Goal: Task Accomplishment & Management: Complete application form

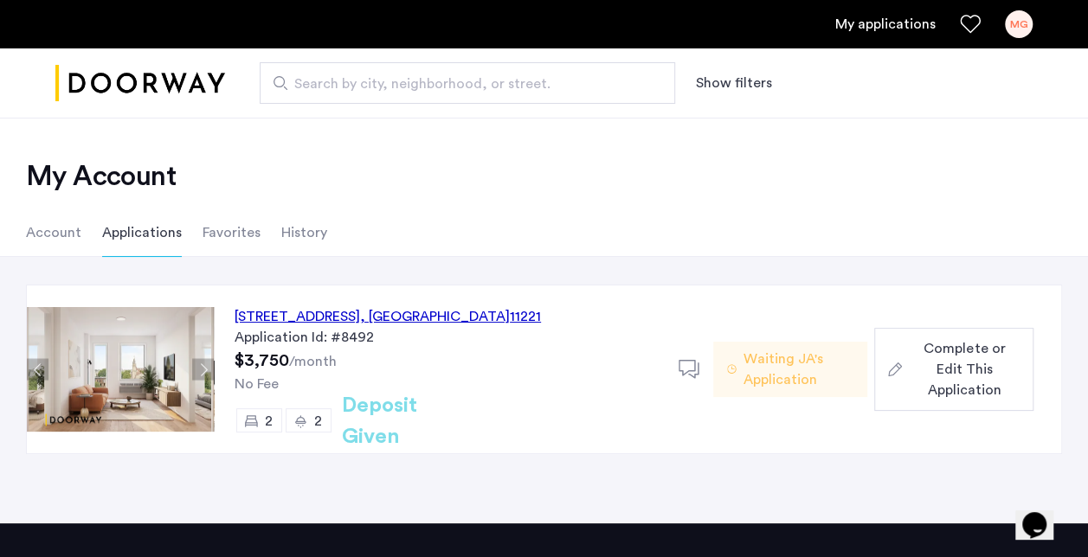
click at [967, 366] on span "Complete or Edit This Application" at bounding box center [964, 369] width 111 height 62
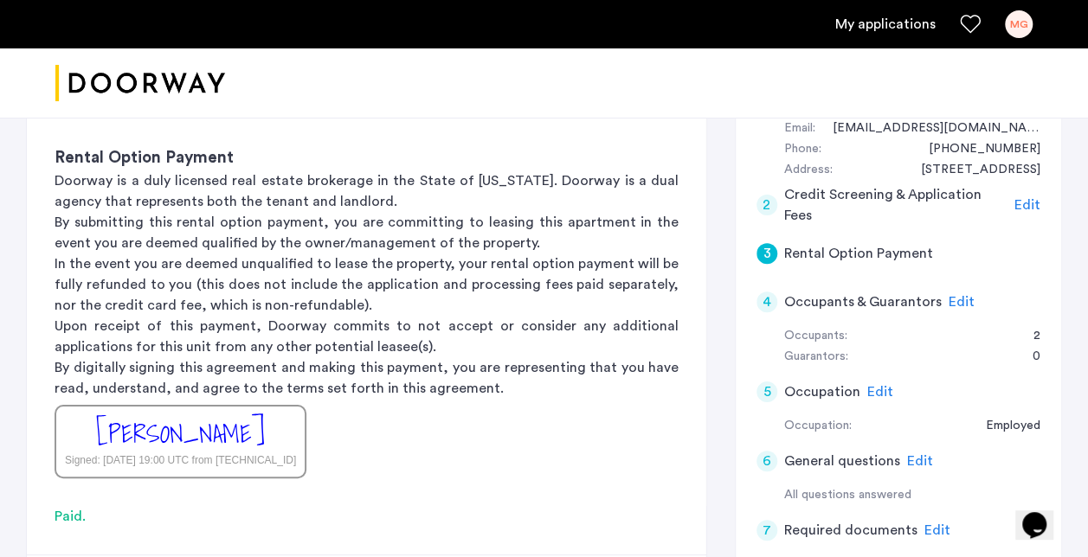
scroll to position [360, 0]
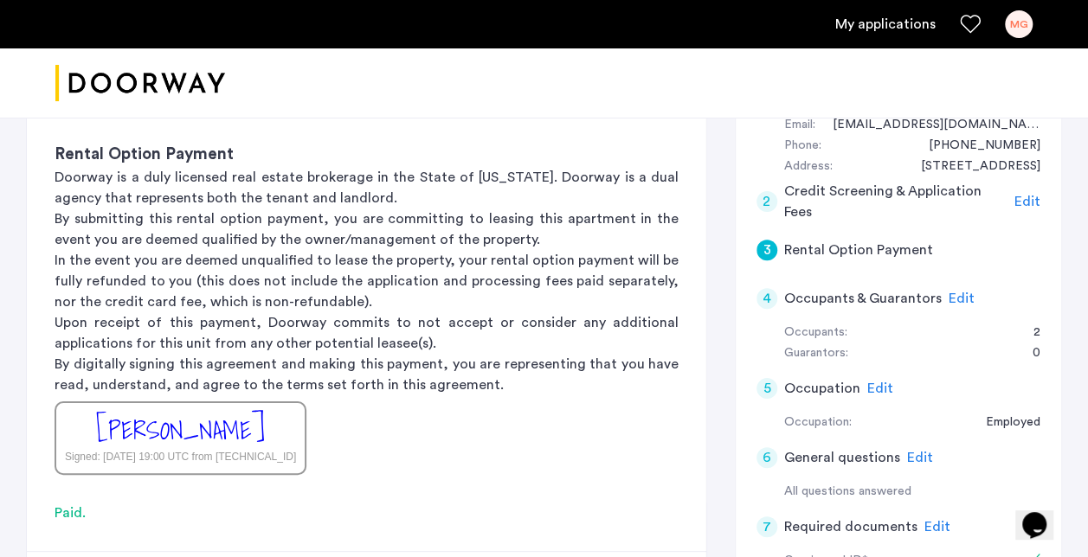
click at [771, 300] on div "4" at bounding box center [766, 298] width 21 height 21
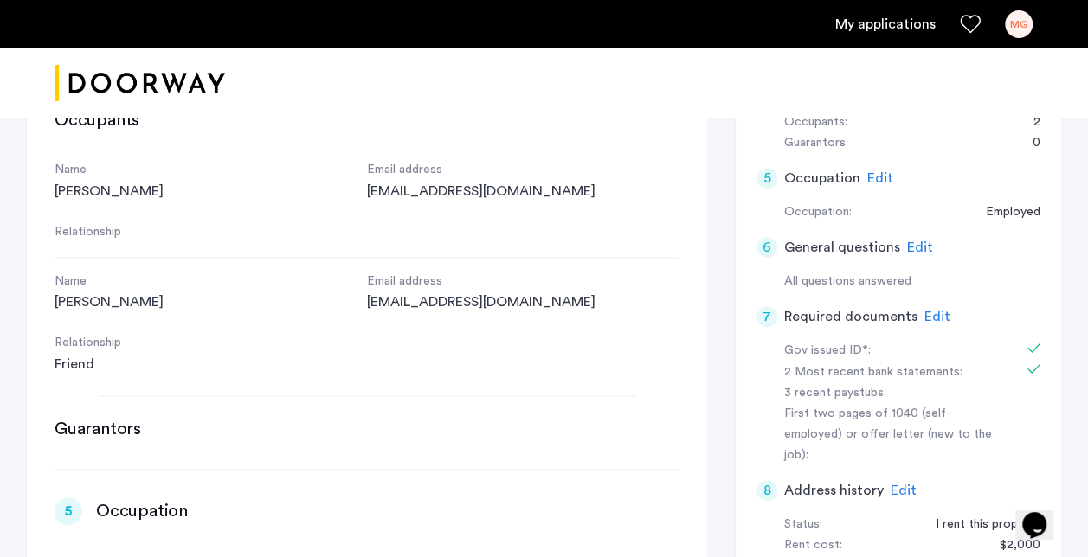
scroll to position [557, 0]
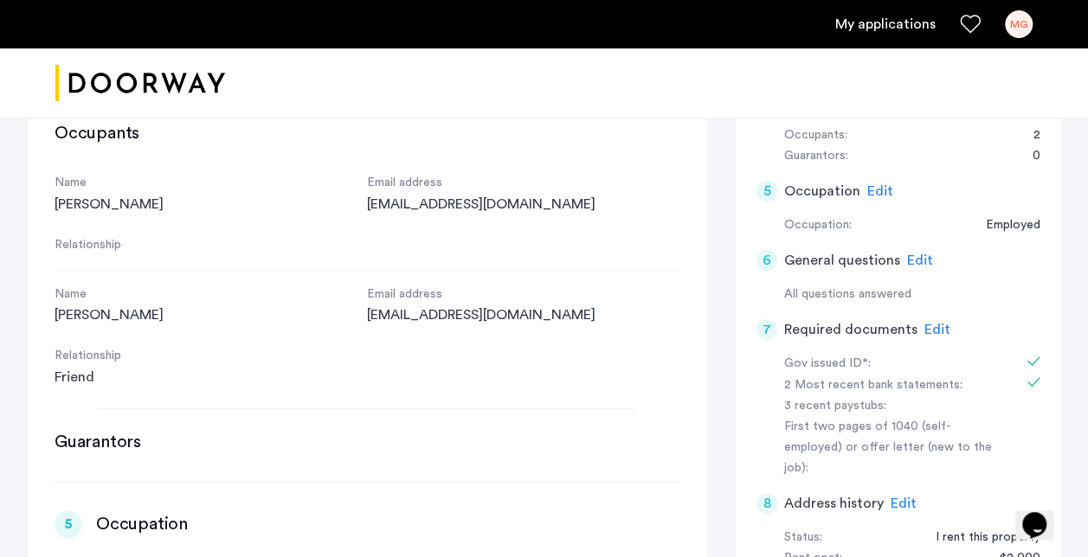
click at [881, 189] on span "Edit" at bounding box center [880, 191] width 26 height 14
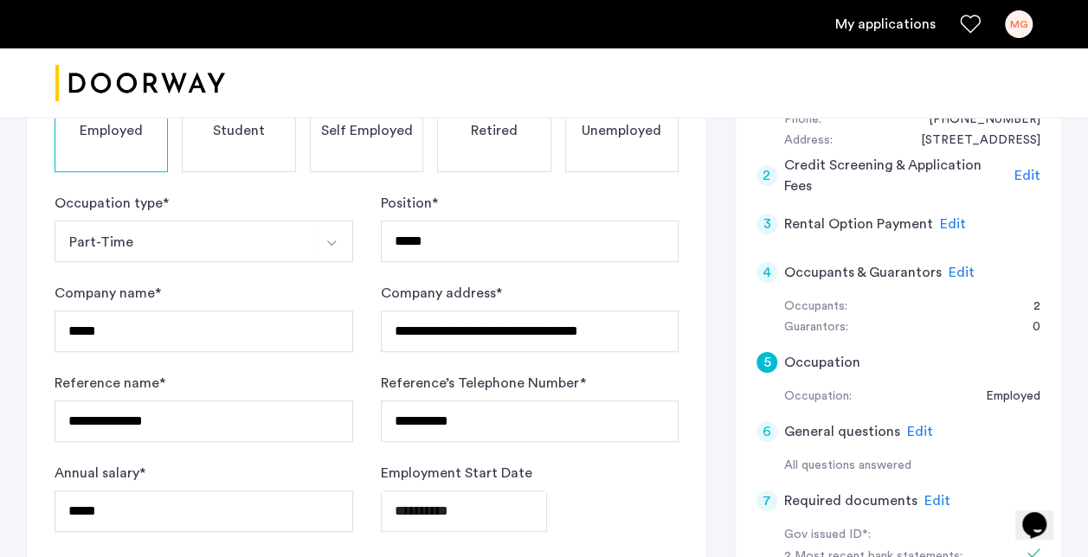
scroll to position [368, 0]
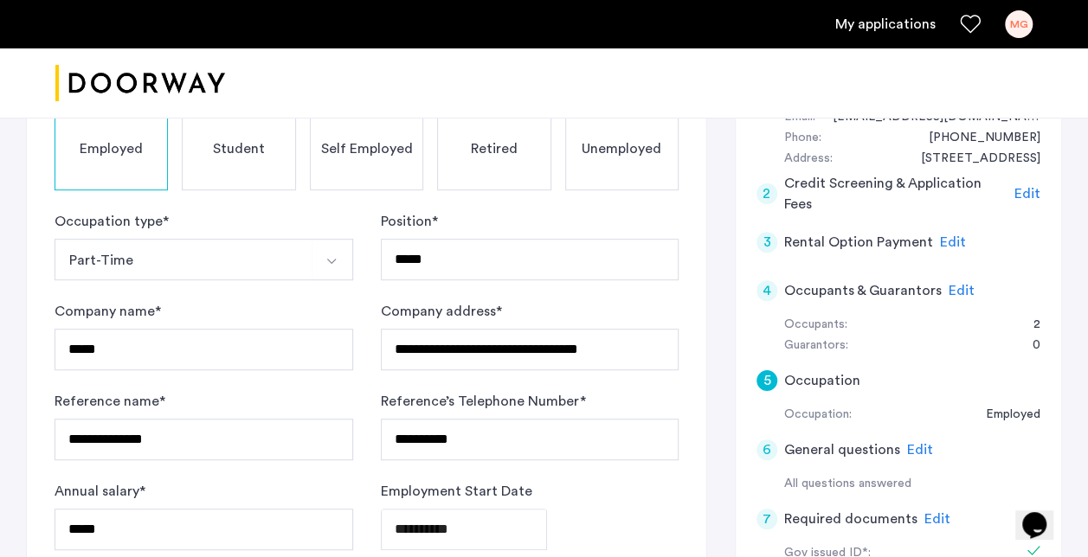
click at [264, 156] on div "Student" at bounding box center [238, 148] width 113 height 83
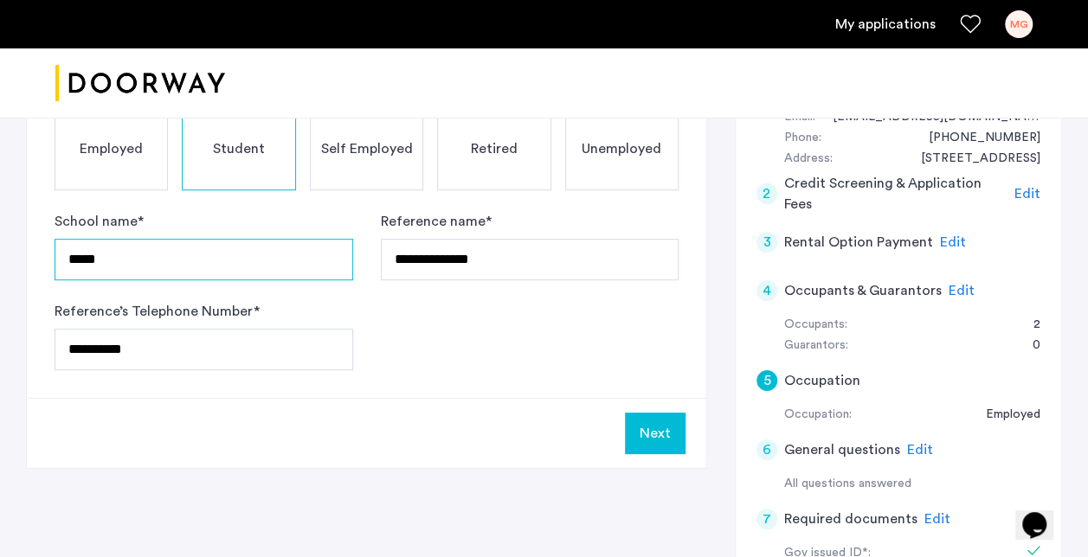
click at [295, 259] on input "*****" at bounding box center [204, 260] width 299 height 42
type input "*"
type input "**********"
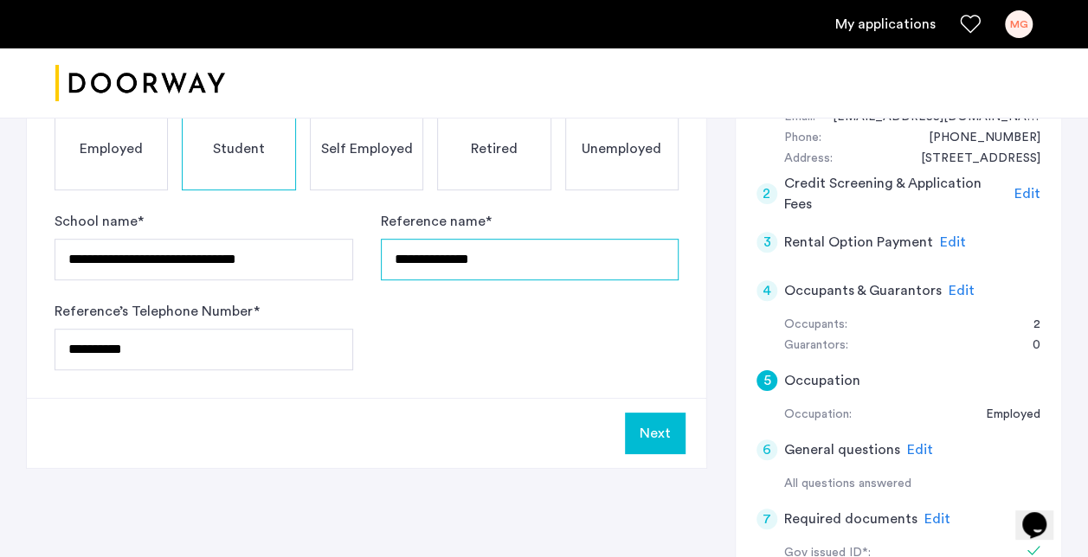
click at [567, 274] on input "**********" at bounding box center [530, 260] width 299 height 42
type input "*"
type input "**********"
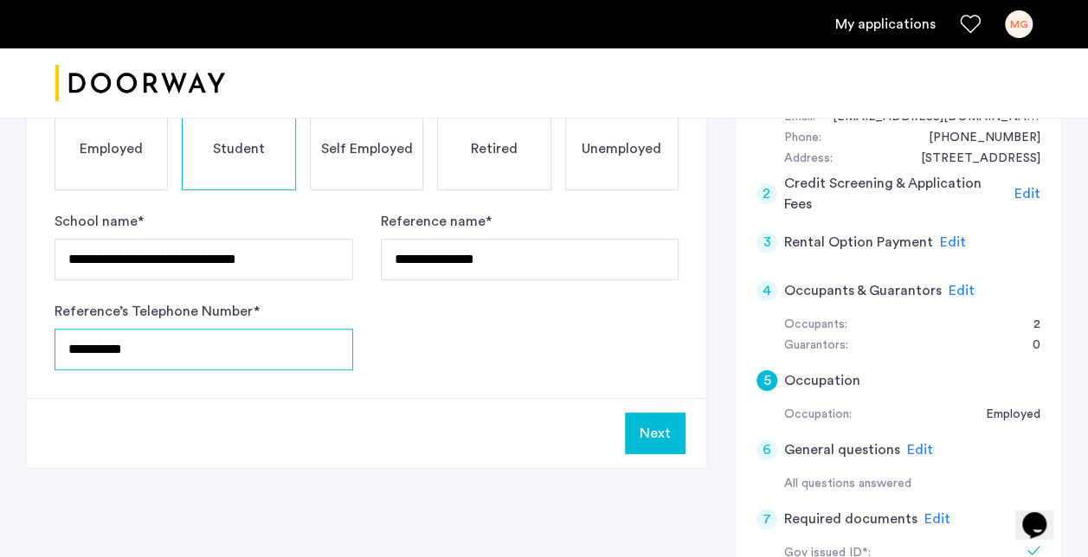
click at [292, 356] on input "**********" at bounding box center [204, 350] width 299 height 42
type input "*"
click at [248, 346] on input "Reference’s Telephone Number *" at bounding box center [204, 350] width 299 height 42
type input "**********"
click at [374, 149] on span "Self Employed" at bounding box center [366, 148] width 92 height 21
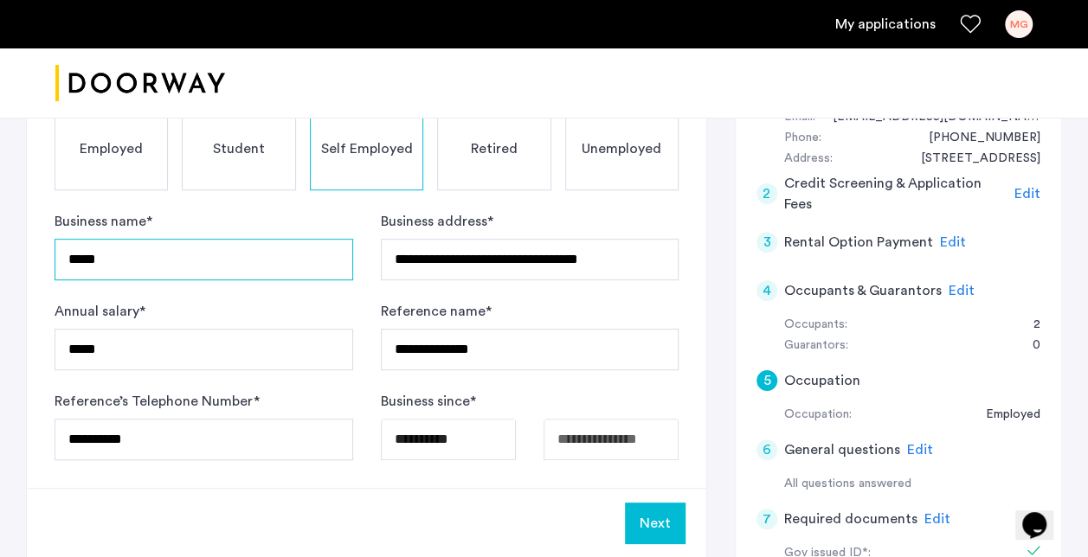
click at [298, 256] on input "*****" at bounding box center [204, 260] width 299 height 42
type input "*"
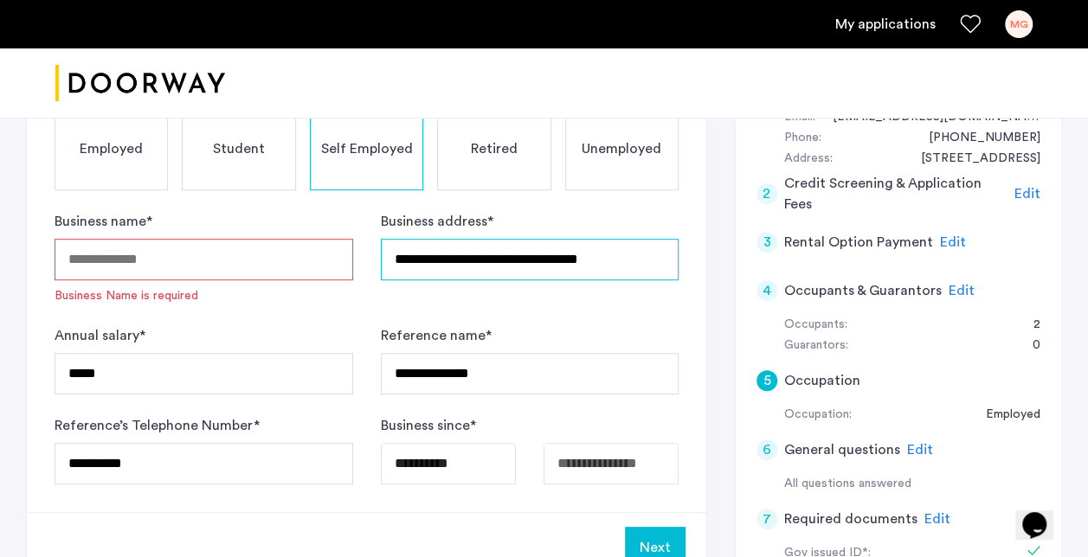
drag, startPoint x: 626, startPoint y: 240, endPoint x: 145, endPoint y: 185, distance: 485.0
click at [145, 185] on div "**********" at bounding box center [366, 268] width 679 height 488
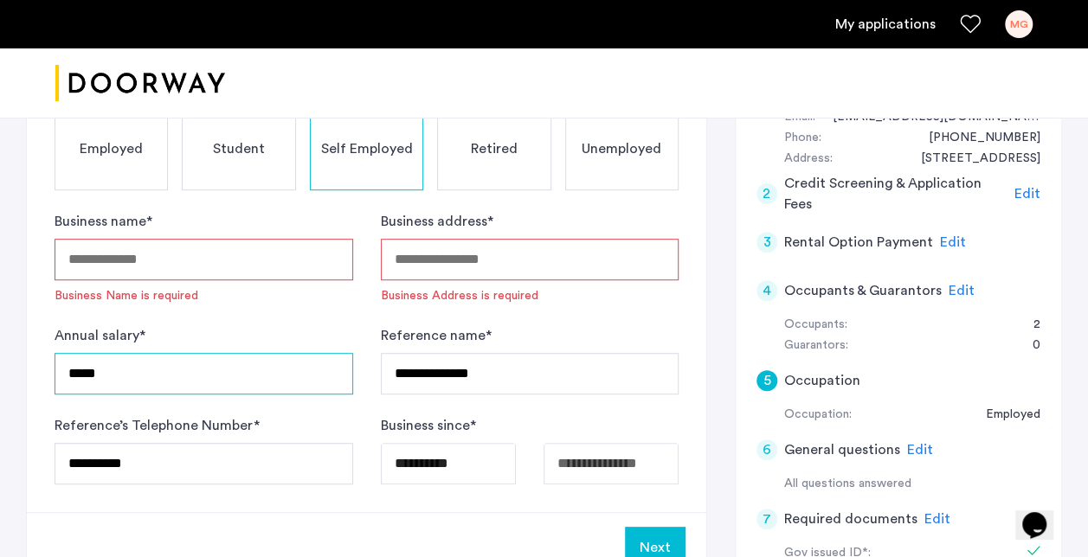
drag, startPoint x: 125, startPoint y: 381, endPoint x: 0, endPoint y: 350, distance: 129.3
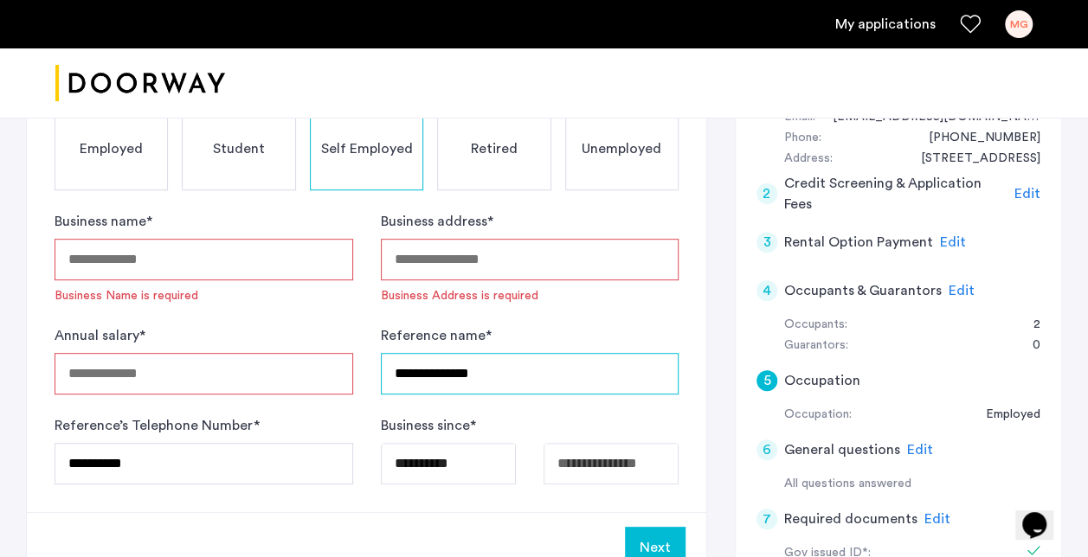
drag, startPoint x: 536, startPoint y: 370, endPoint x: 0, endPoint y: 334, distance: 537.7
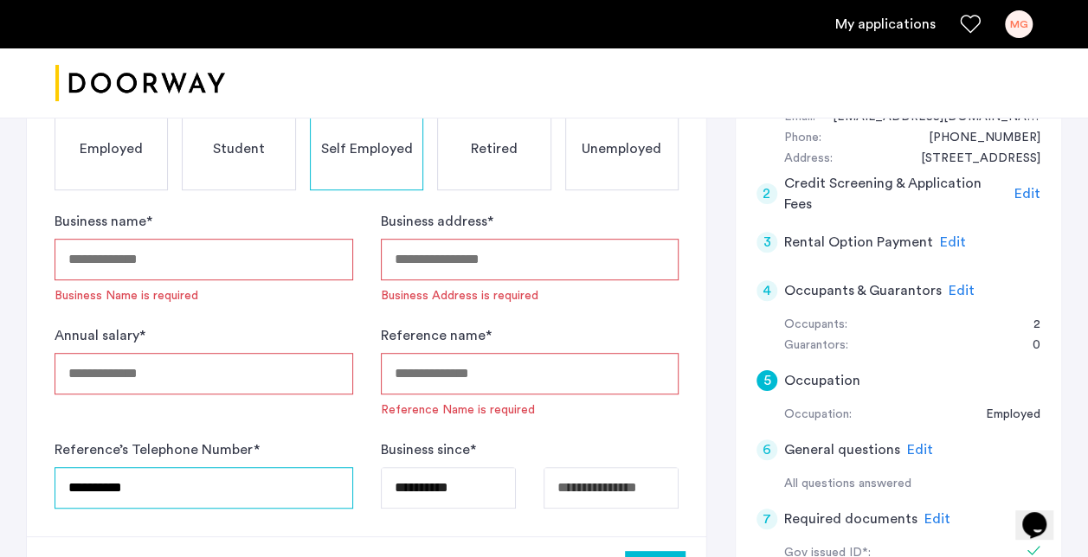
drag, startPoint x: 176, startPoint y: 467, endPoint x: -3, endPoint y: 434, distance: 182.1
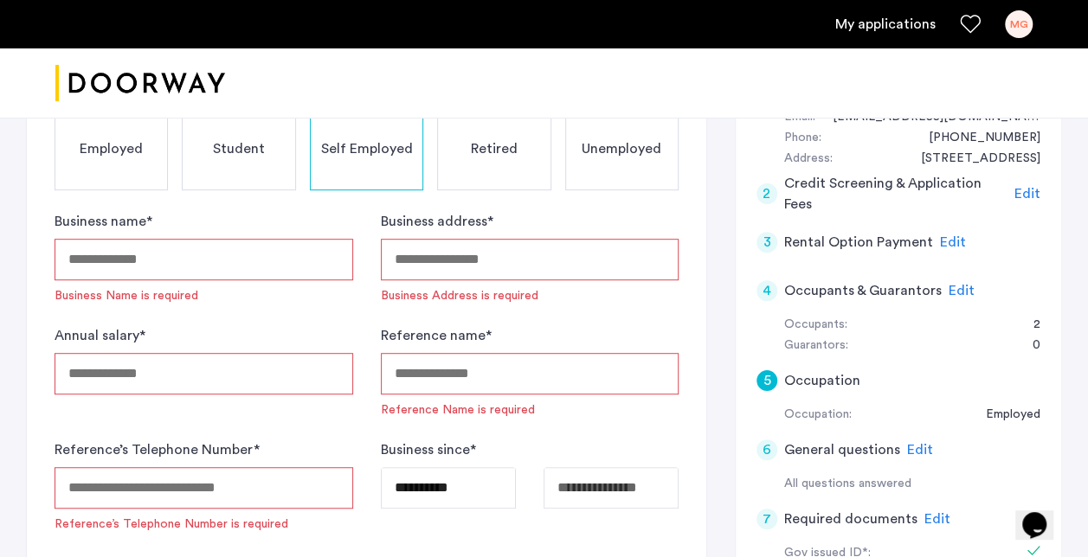
click at [511, 145] on span "Retired" at bounding box center [494, 148] width 47 height 21
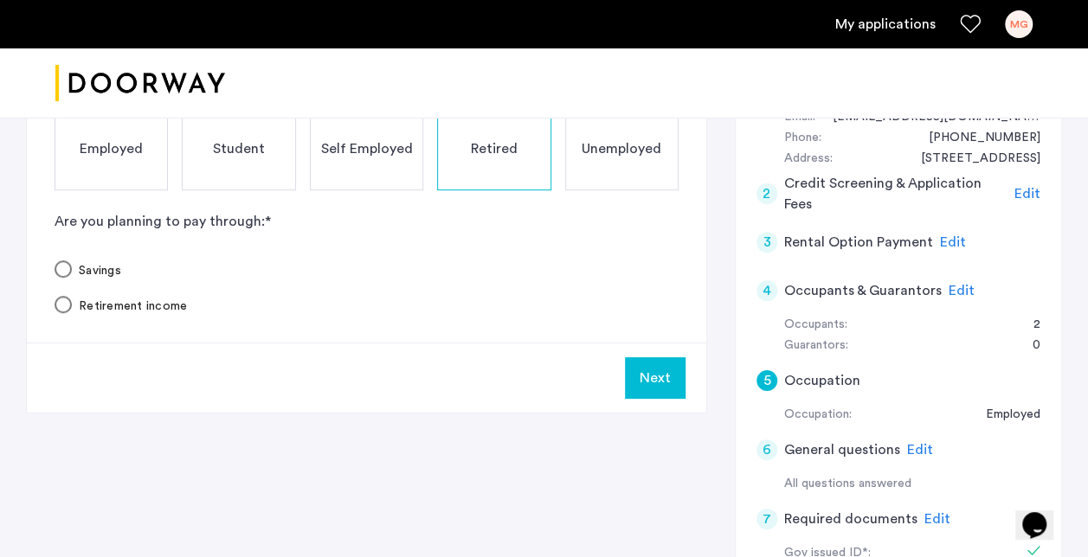
click at [620, 163] on div "Unemployed" at bounding box center [621, 148] width 113 height 83
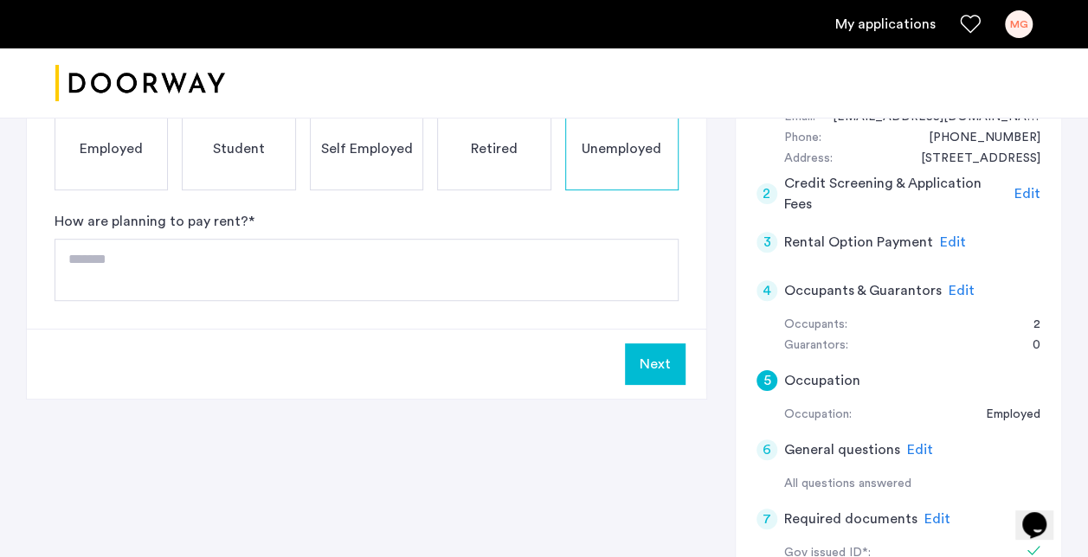
click at [370, 144] on span "Self Employed" at bounding box center [366, 148] width 92 height 21
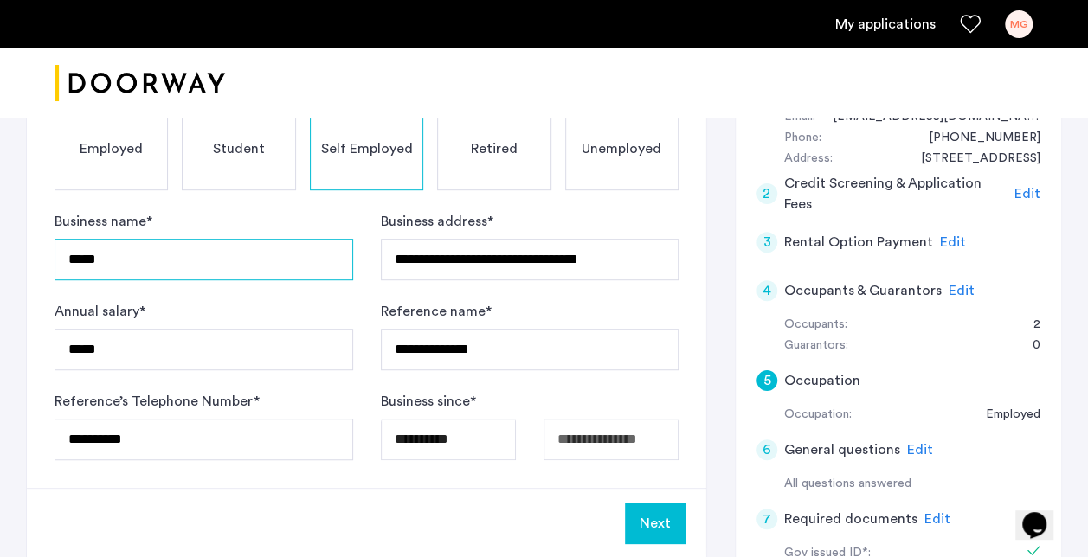
drag, startPoint x: 189, startPoint y: 250, endPoint x: -3, endPoint y: 246, distance: 192.1
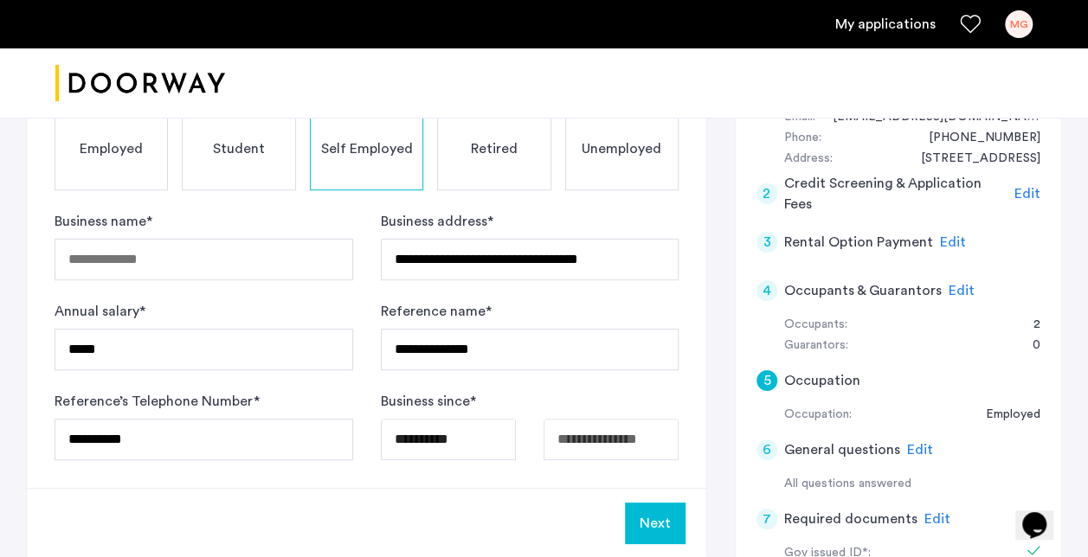
click at [145, 151] on div "Employed" at bounding box center [111, 148] width 113 height 83
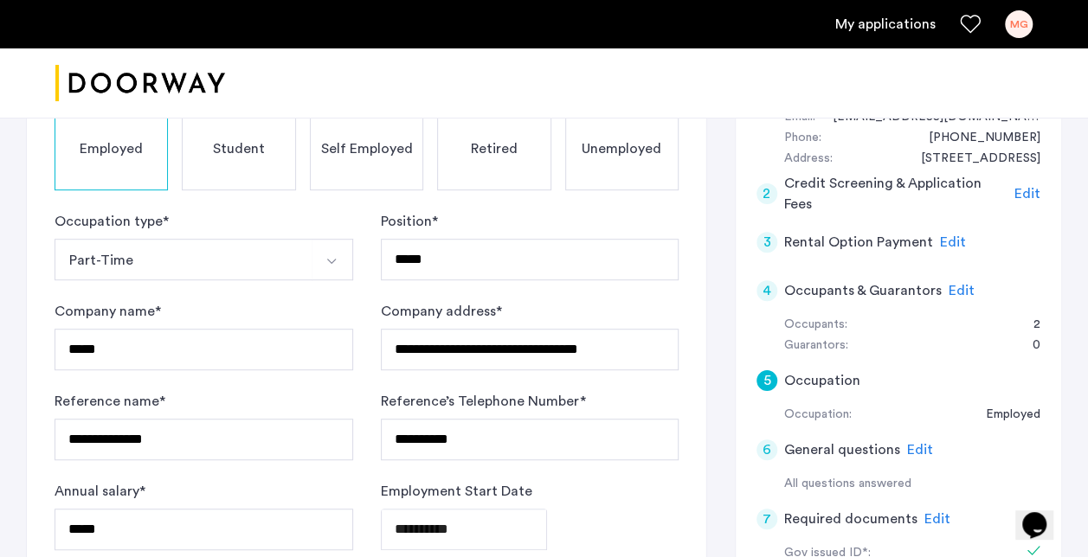
click at [252, 153] on span "Student" at bounding box center [239, 148] width 52 height 21
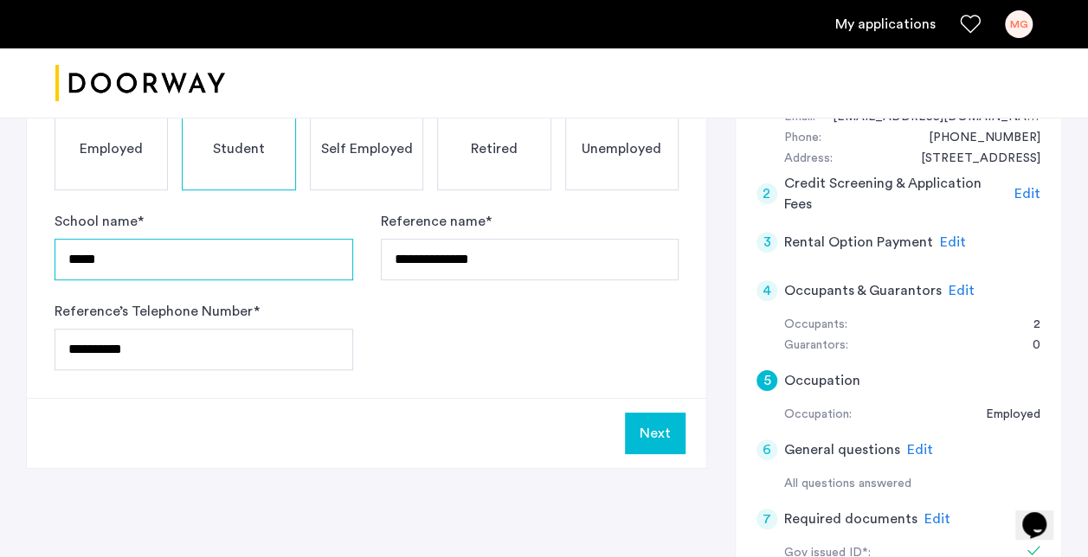
click at [174, 276] on input "*****" at bounding box center [204, 260] width 299 height 42
click at [106, 157] on div "Employed" at bounding box center [111, 148] width 113 height 83
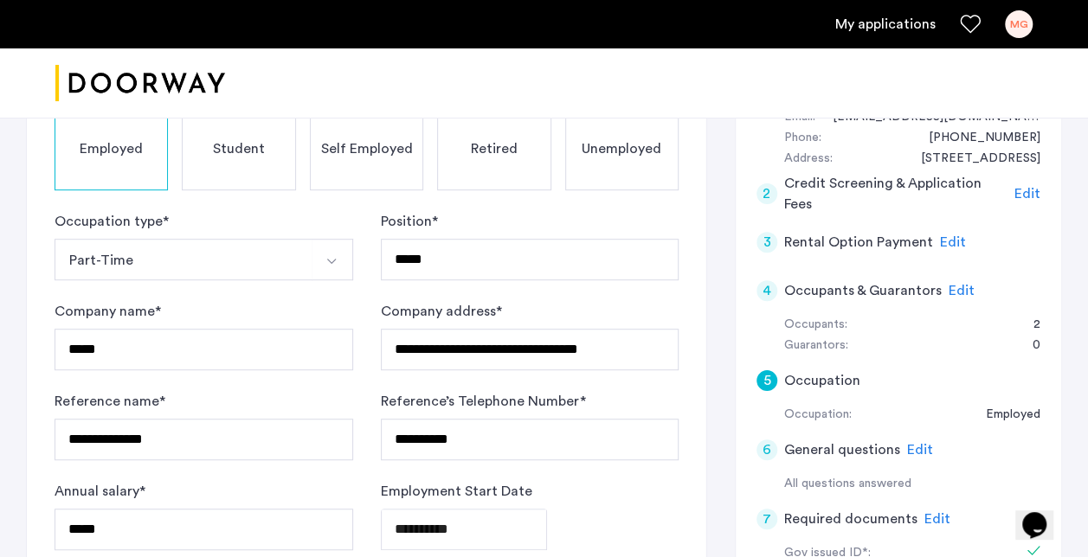
click at [239, 158] on div "Student" at bounding box center [238, 148] width 113 height 83
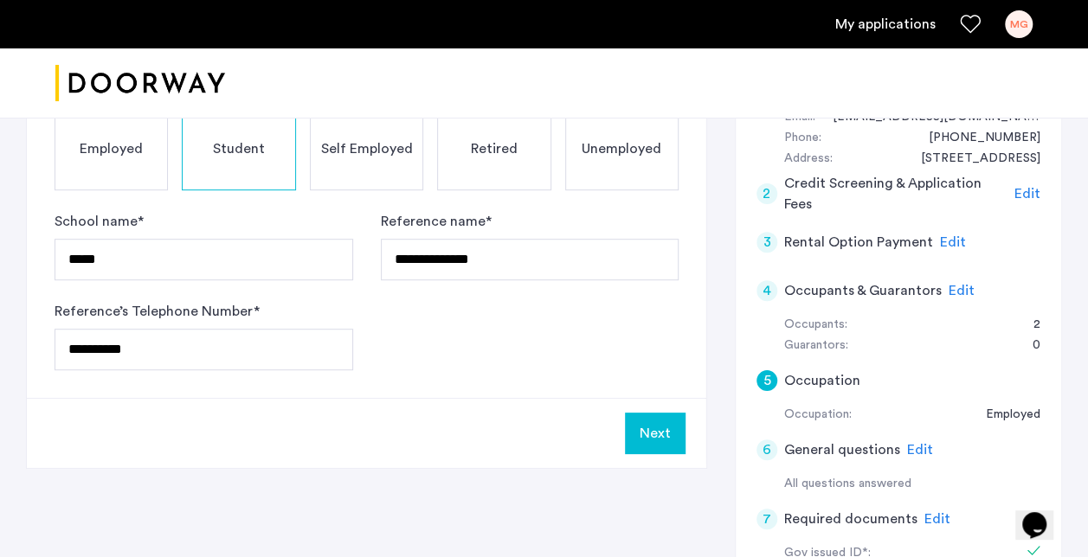
click at [97, 169] on div "Employed" at bounding box center [111, 148] width 113 height 83
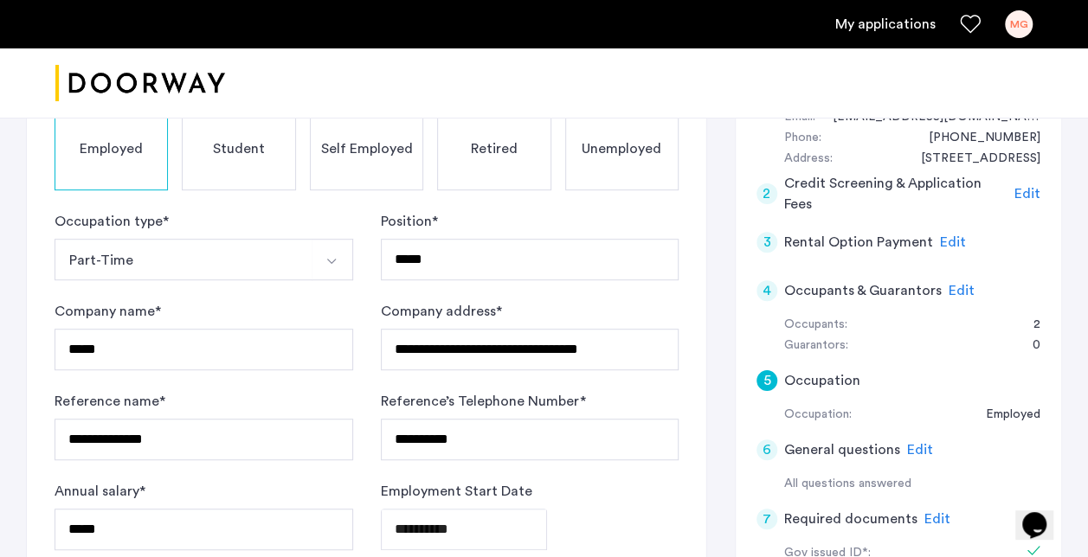
click at [266, 175] on div "Student" at bounding box center [238, 148] width 113 height 83
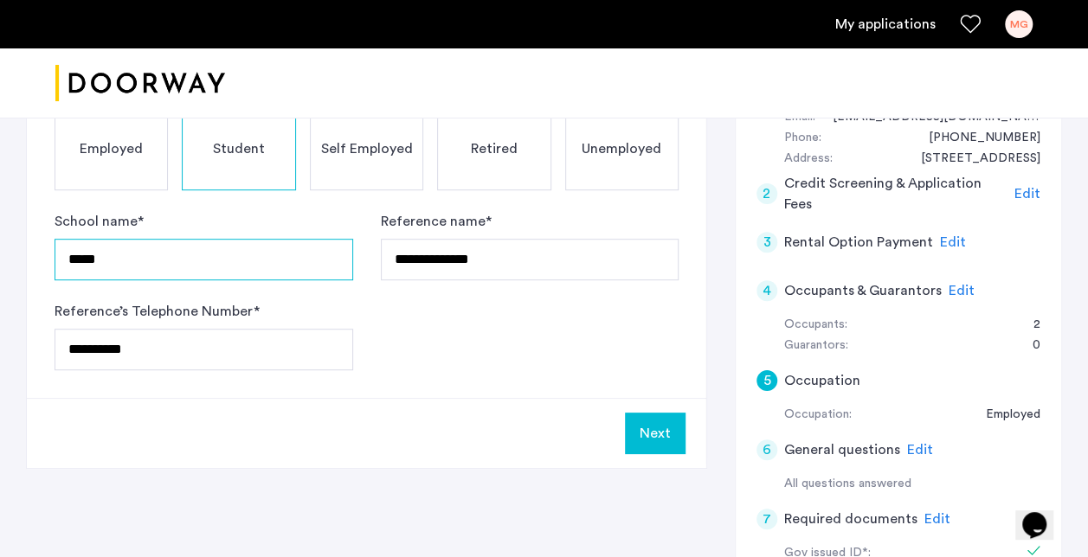
drag, startPoint x: 148, startPoint y: 270, endPoint x: 0, endPoint y: 272, distance: 148.0
type input "**********"
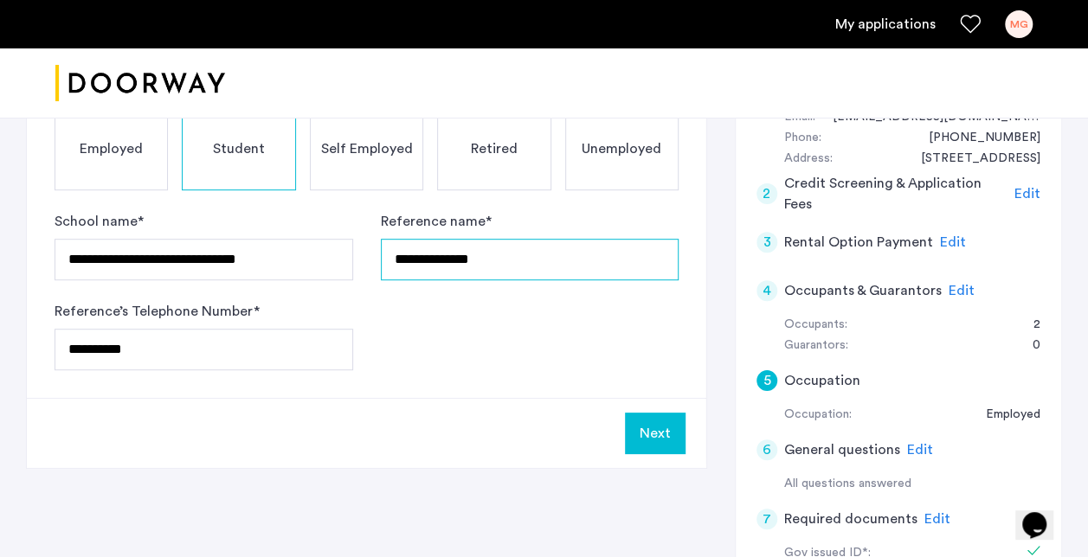
click at [577, 260] on input "**********" at bounding box center [530, 260] width 299 height 42
type input "*"
type input "**********"
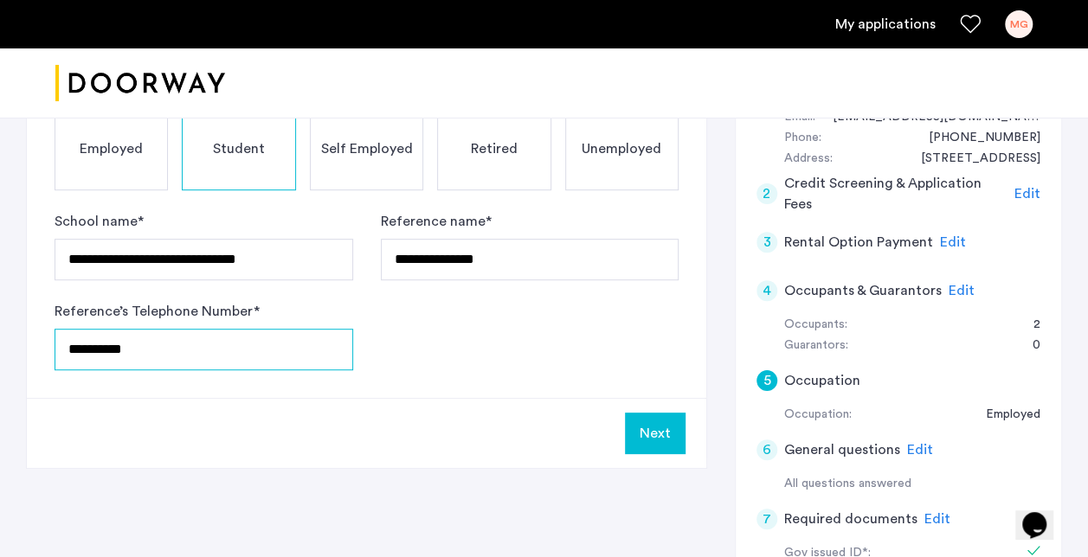
click at [182, 339] on input "**********" at bounding box center [204, 350] width 299 height 42
type input "*"
type input "**********"
click at [669, 419] on button "Next" at bounding box center [655, 434] width 61 height 42
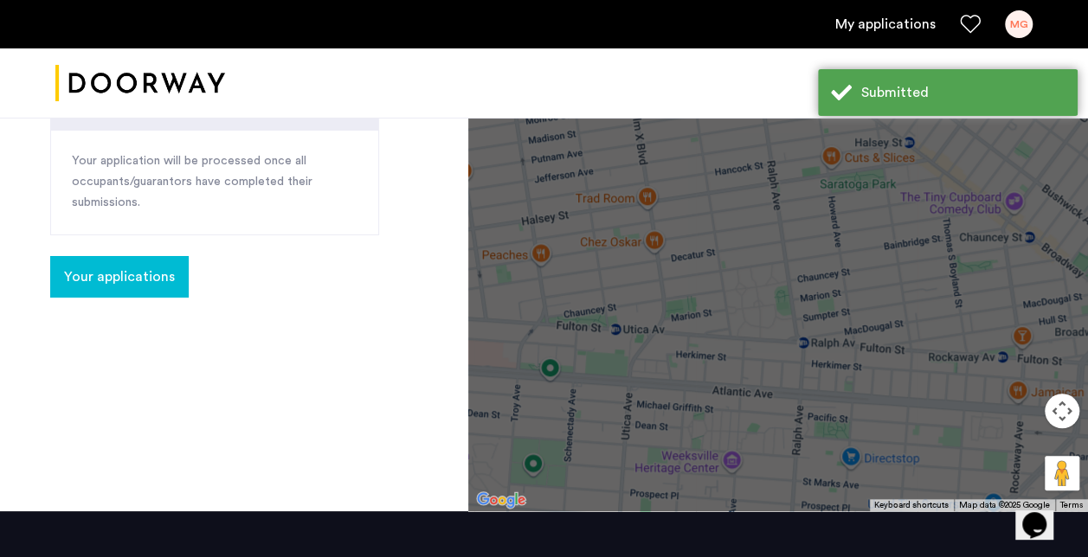
scroll to position [652, 0]
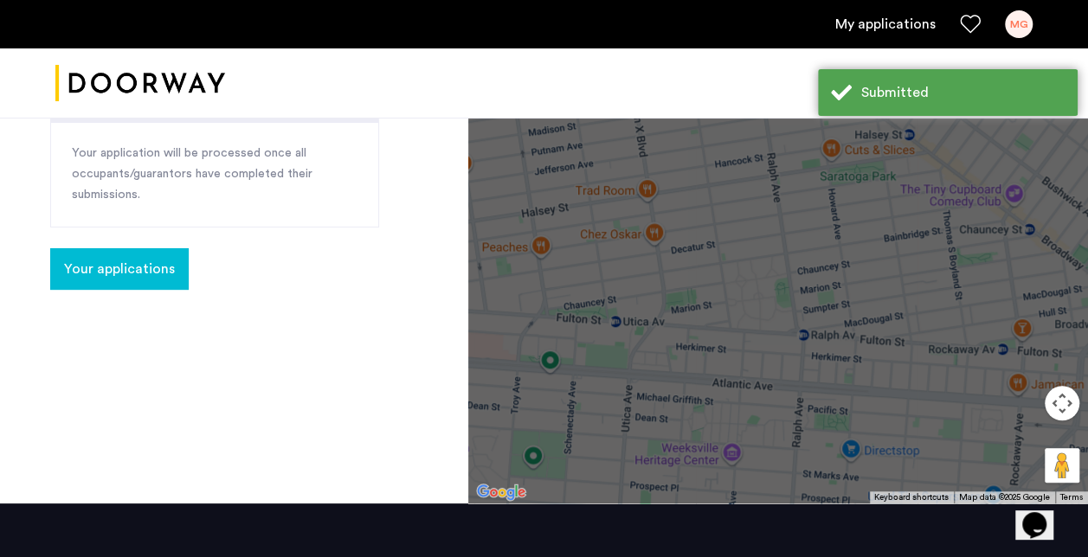
click at [902, 33] on link "My applications" at bounding box center [885, 24] width 100 height 21
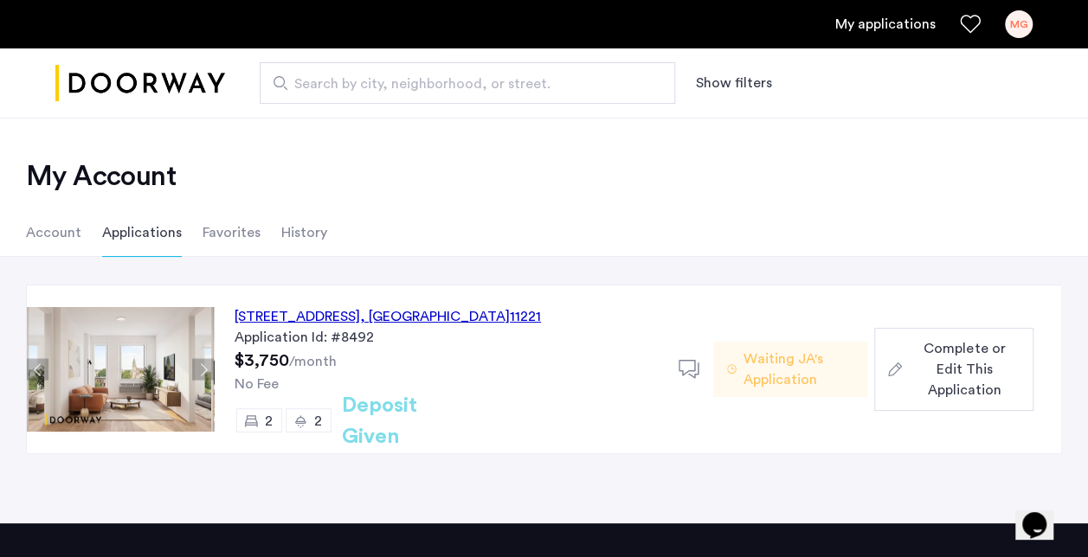
click at [965, 357] on span "Complete or Edit This Application" at bounding box center [964, 369] width 111 height 62
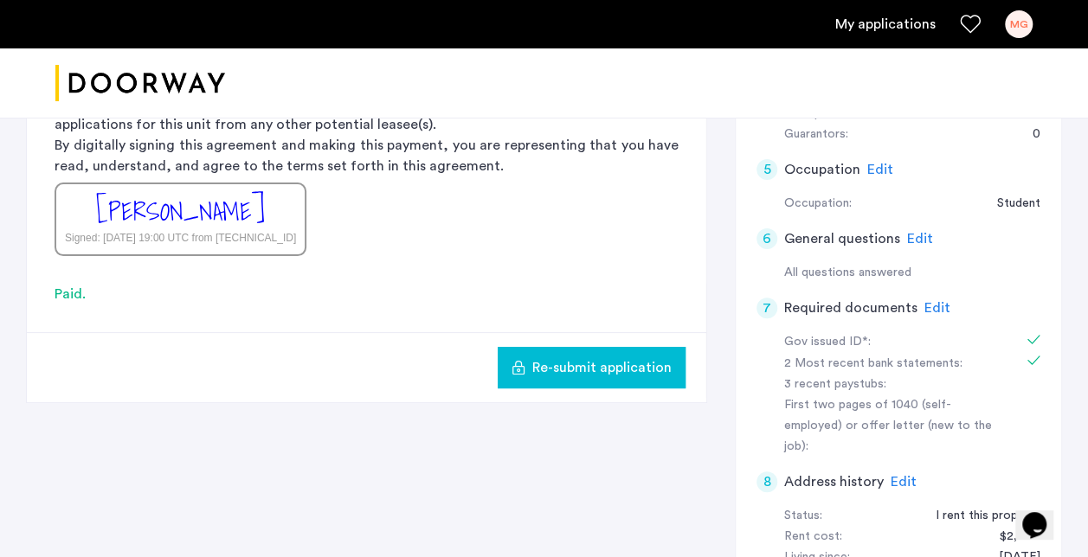
scroll to position [511, 0]
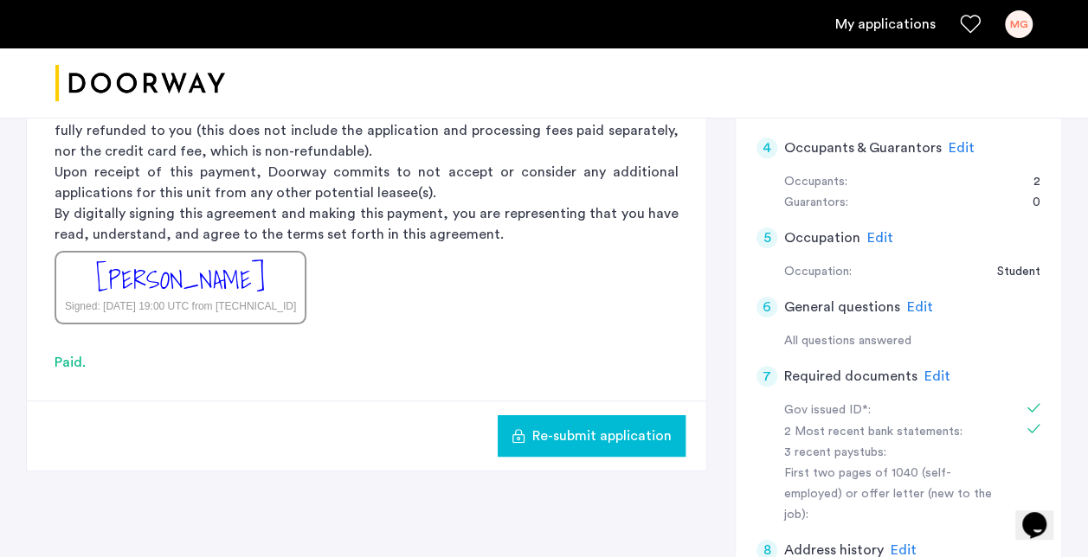
click at [874, 234] on span "Edit" at bounding box center [880, 238] width 26 height 14
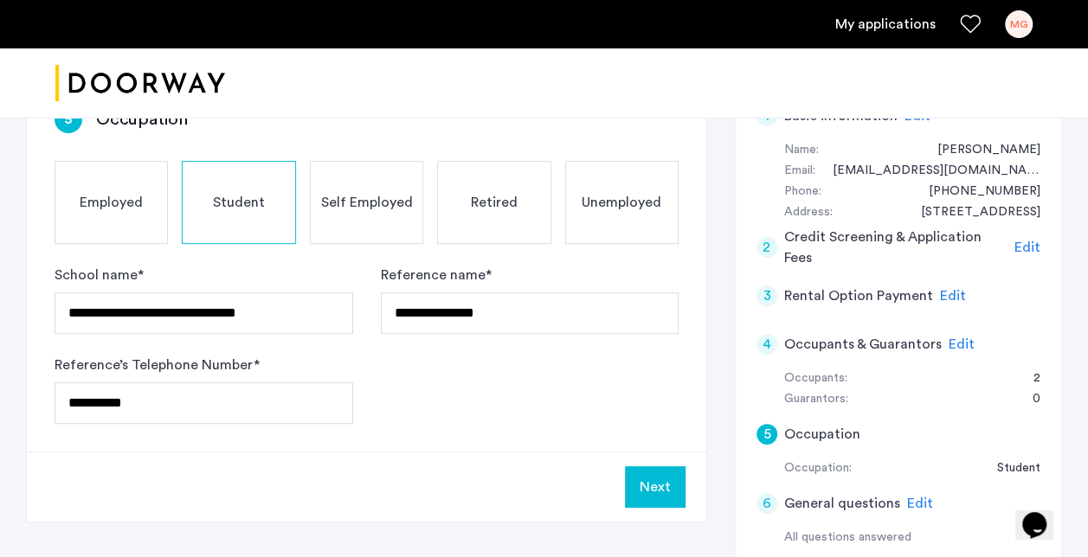
scroll to position [313, 0]
click at [135, 183] on div "Employed" at bounding box center [111, 203] width 113 height 83
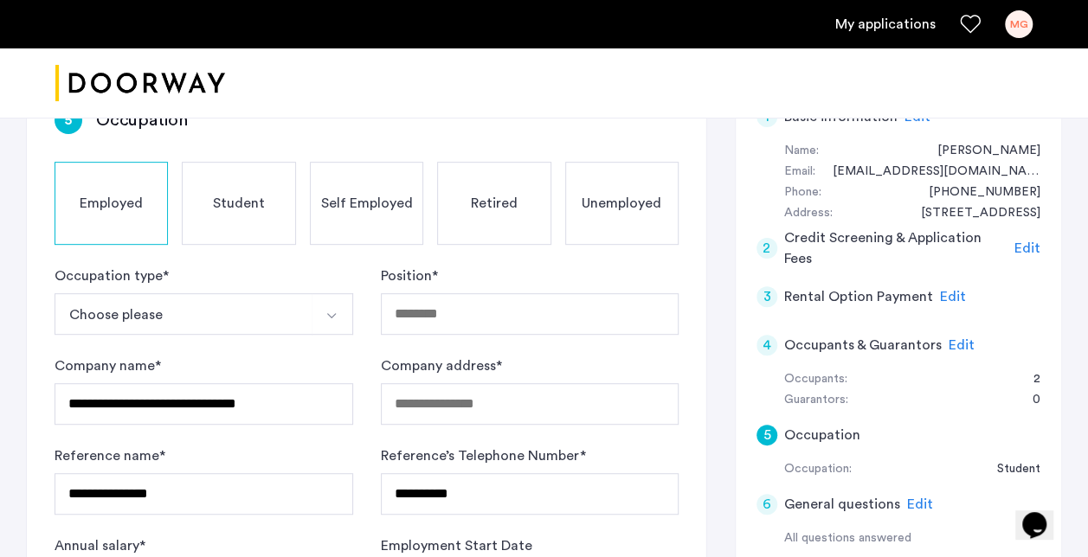
click at [251, 210] on span "Student" at bounding box center [239, 203] width 52 height 21
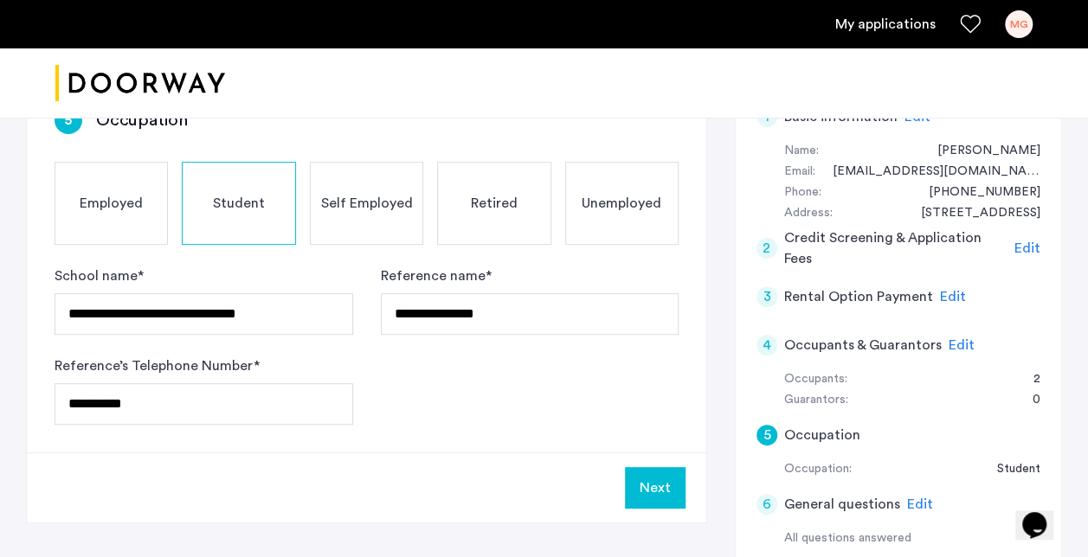
click at [116, 216] on div "Employed" at bounding box center [111, 203] width 113 height 83
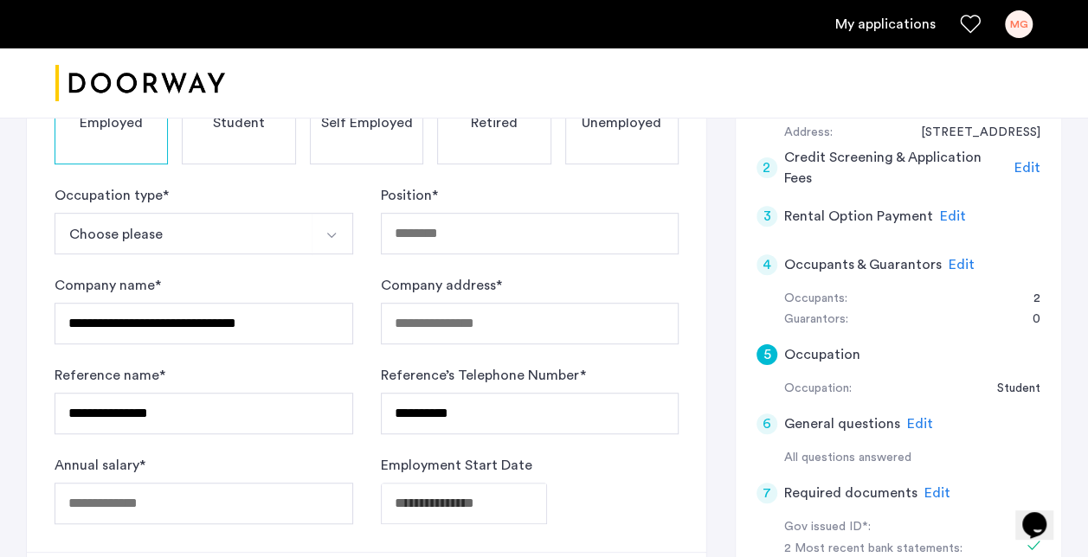
scroll to position [419, 0]
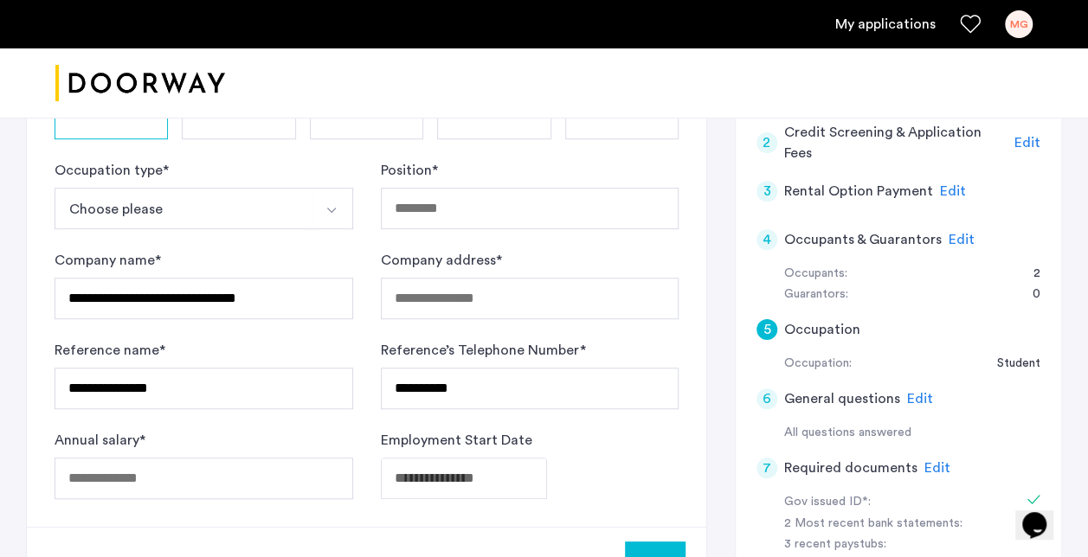
click at [911, 396] on span "Edit" at bounding box center [920, 399] width 26 height 14
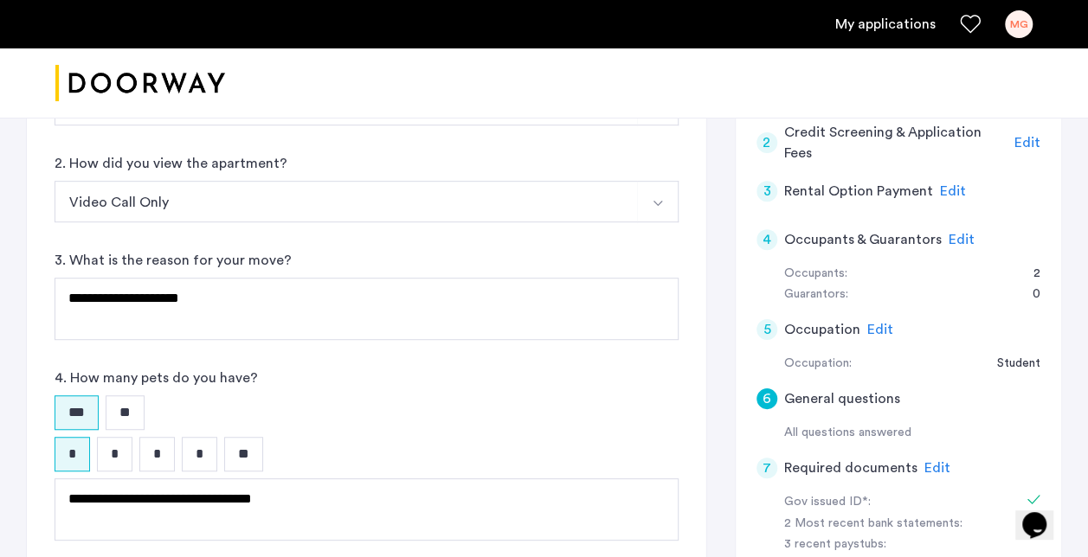
click at [927, 462] on span "Edit" at bounding box center [937, 468] width 26 height 14
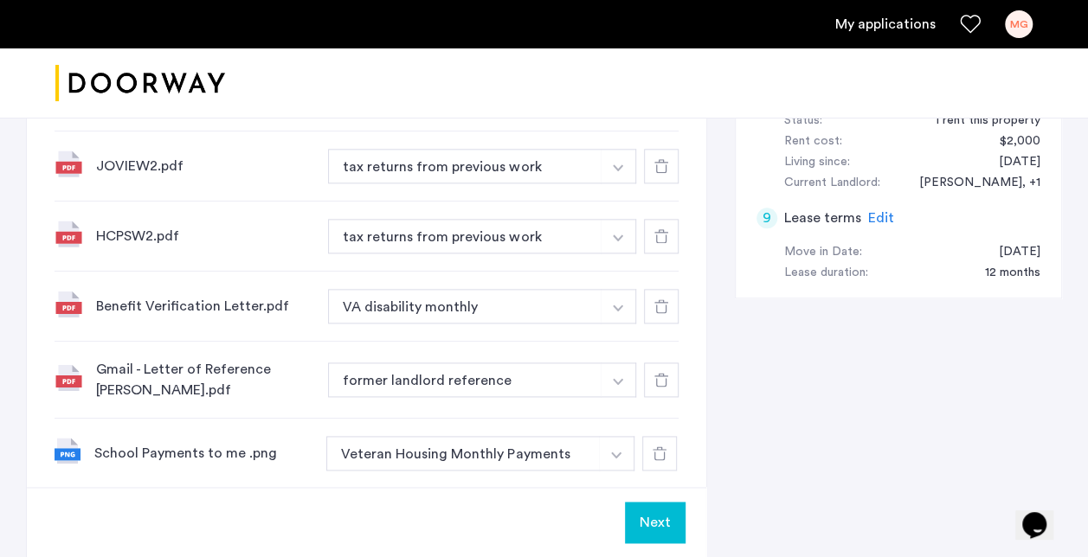
scroll to position [986, 0]
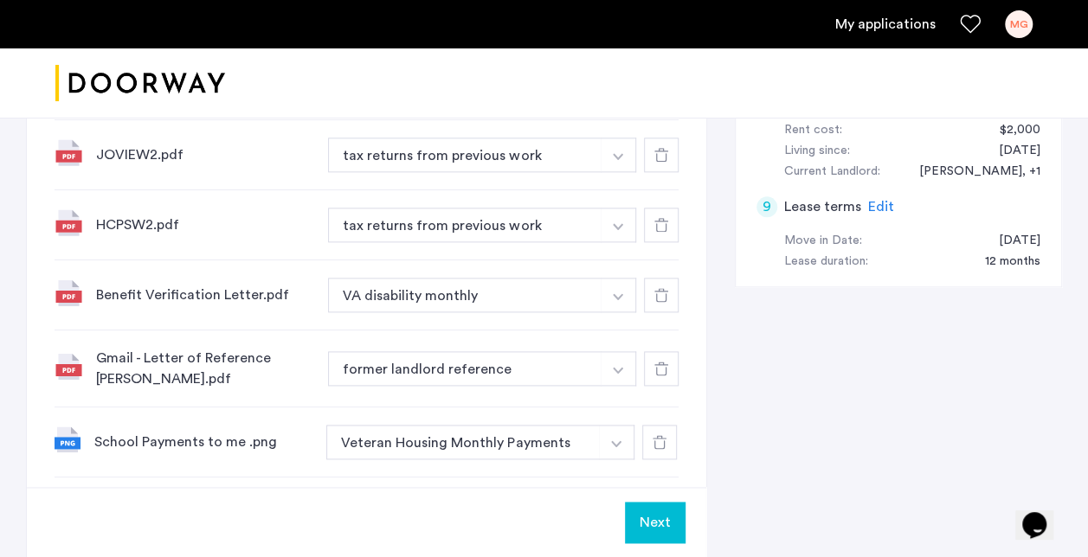
click at [668, 444] on div at bounding box center [659, 442] width 35 height 35
click at [671, 374] on div at bounding box center [661, 368] width 35 height 35
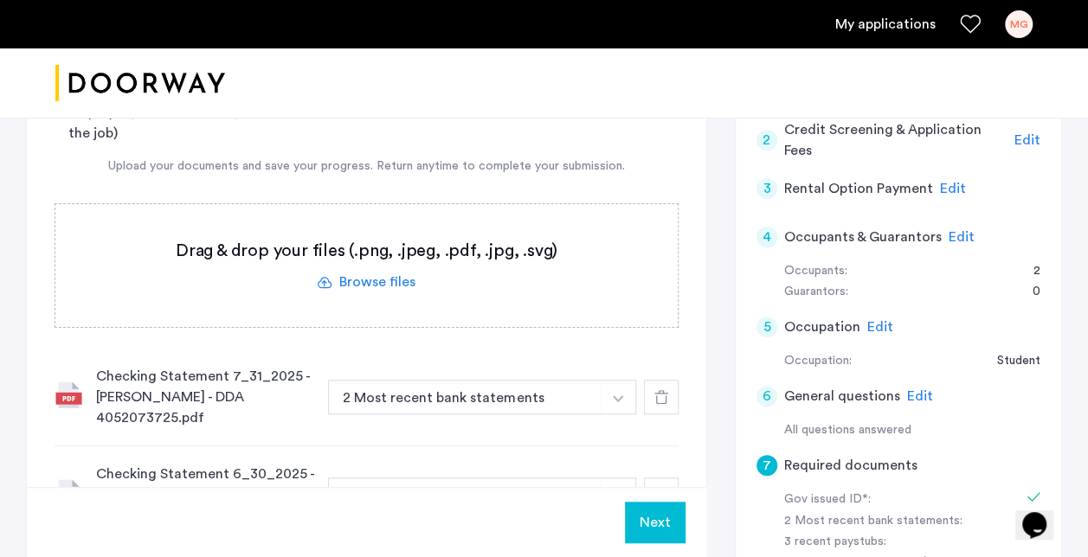
scroll to position [411, 0]
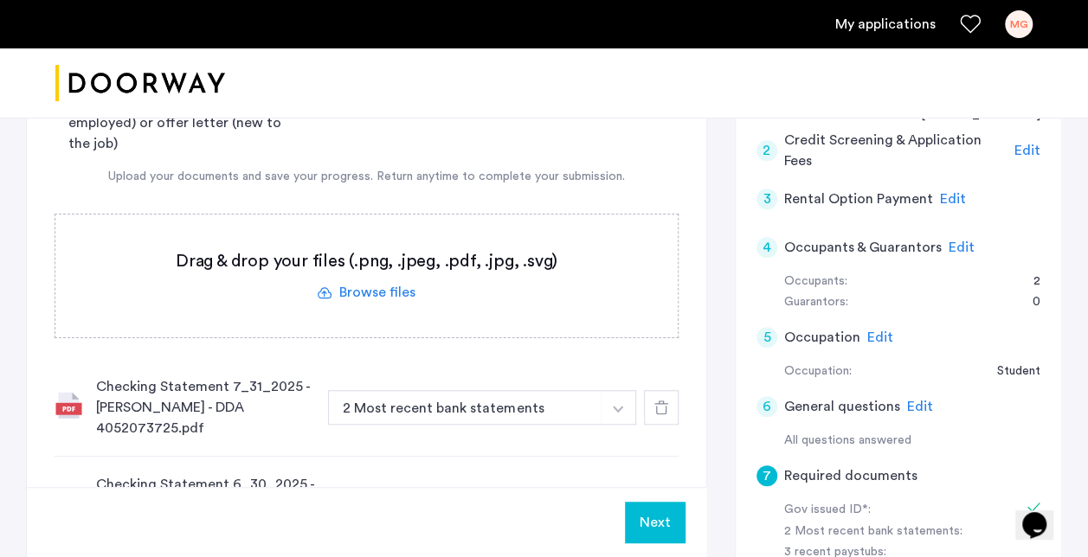
click at [376, 280] on label at bounding box center [366, 276] width 622 height 123
click at [0, 0] on input "file" at bounding box center [0, 0] width 0 height 0
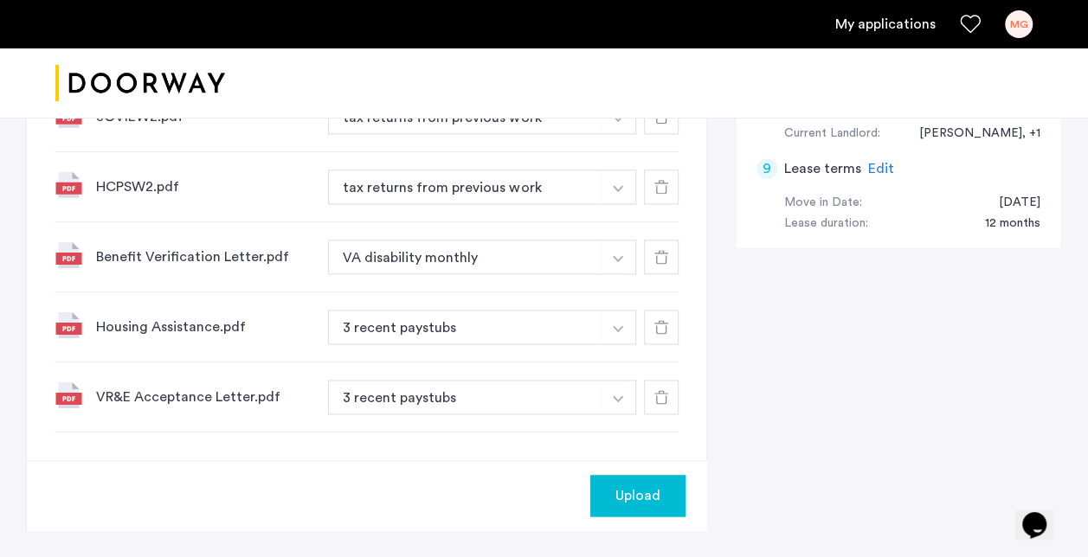
scroll to position [1023, 0]
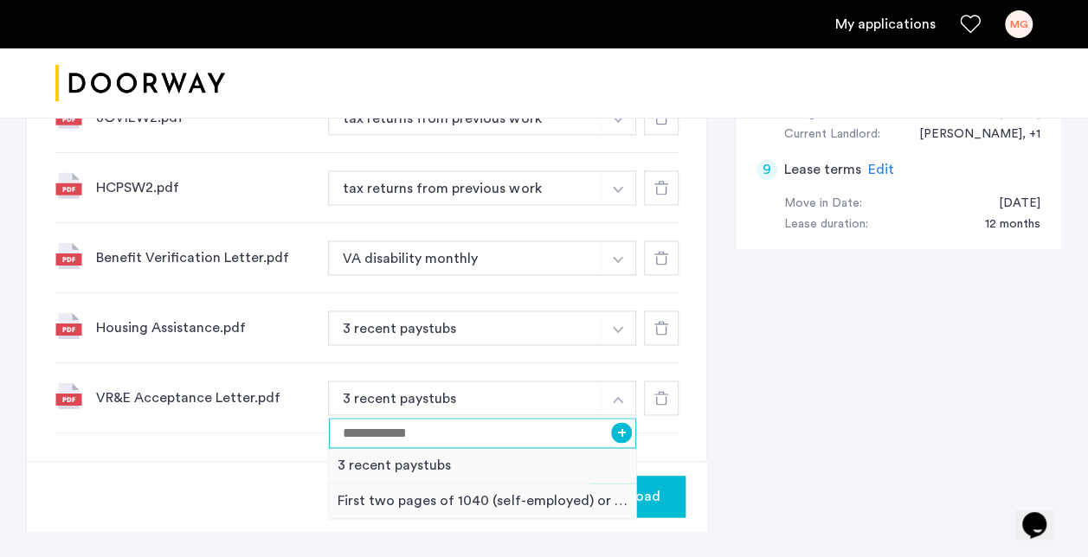
click at [491, 428] on input at bounding box center [482, 433] width 307 height 30
type input "*"
type input "**********"
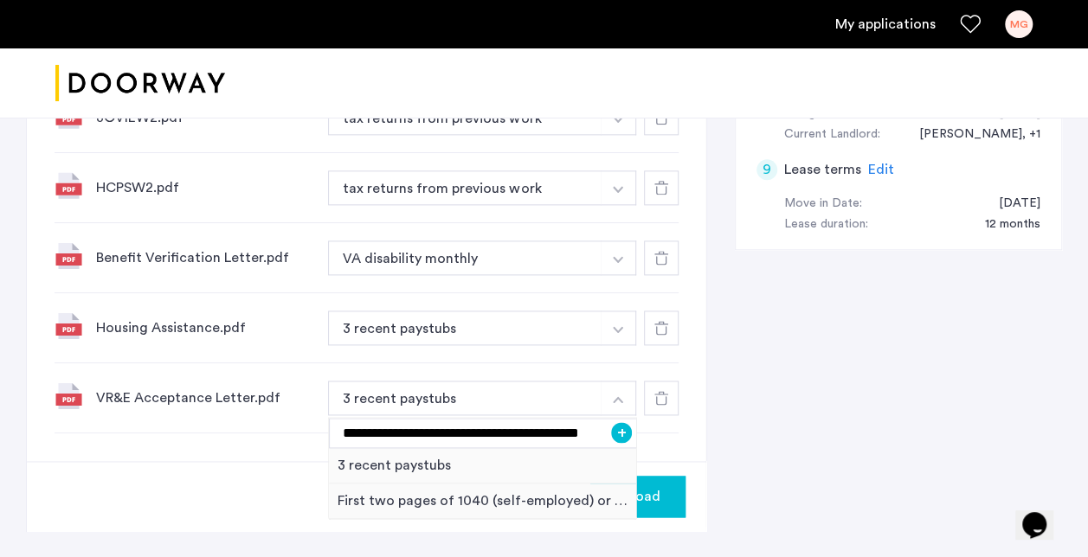
click at [619, 433] on button "+" at bounding box center [621, 432] width 21 height 21
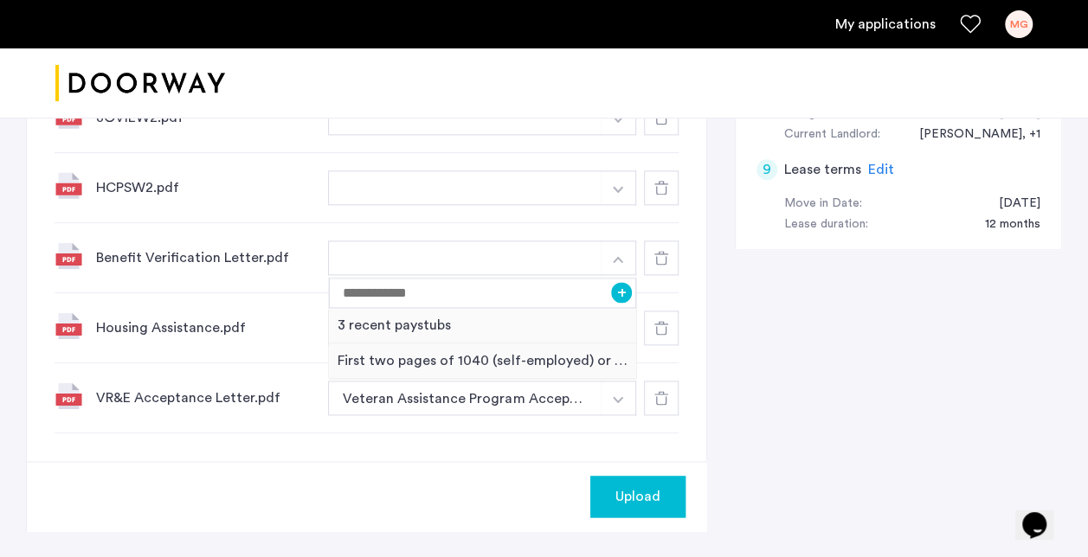
click at [623, 253] on button "button" at bounding box center [618, 258] width 35 height 35
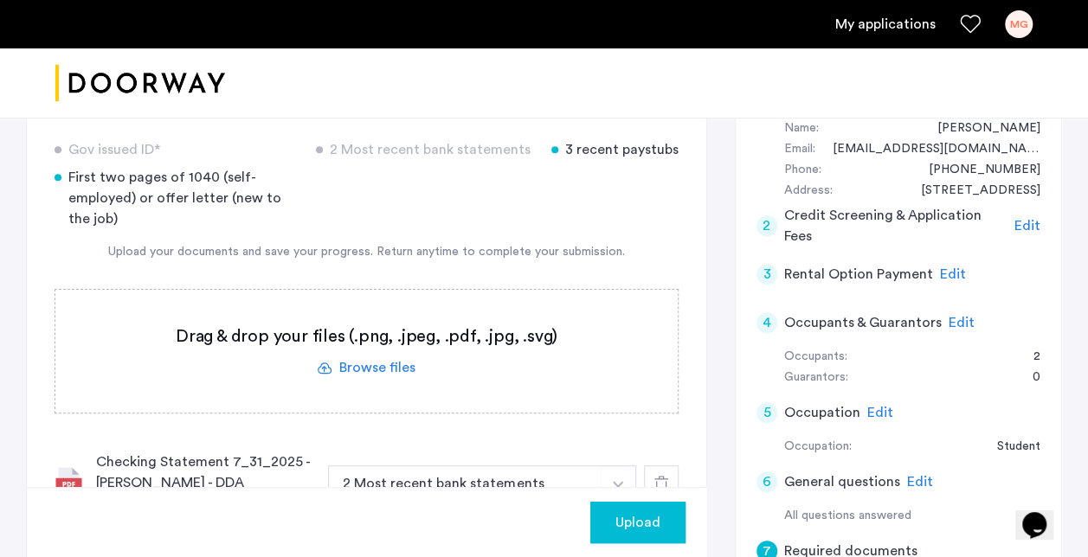
scroll to position [294, 0]
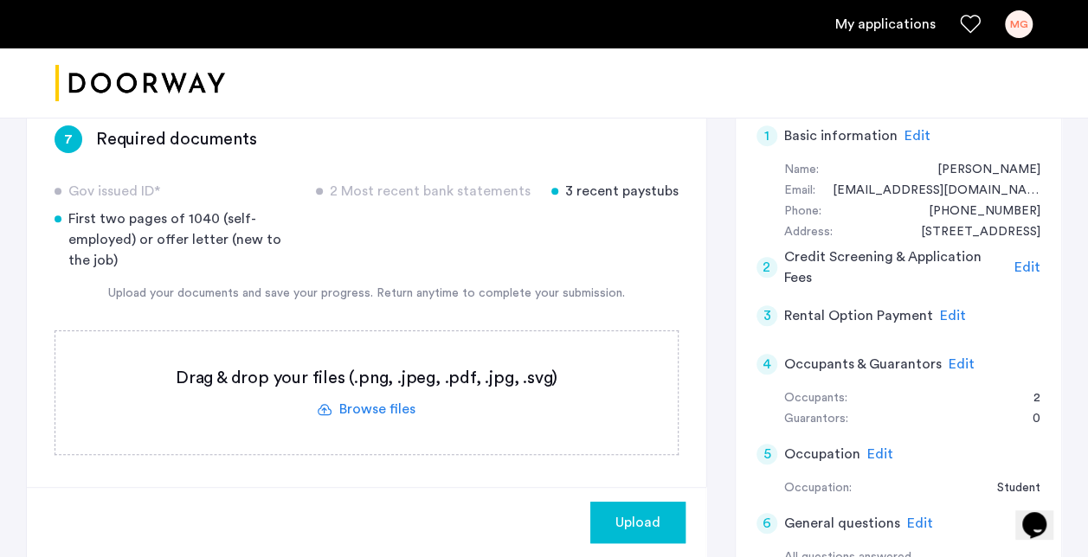
click at [535, 396] on label at bounding box center [366, 392] width 622 height 123
click at [0, 0] on input "file" at bounding box center [0, 0] width 0 height 0
click at [436, 381] on label at bounding box center [366, 392] width 622 height 123
click at [0, 0] on input "file" at bounding box center [0, 0] width 0 height 0
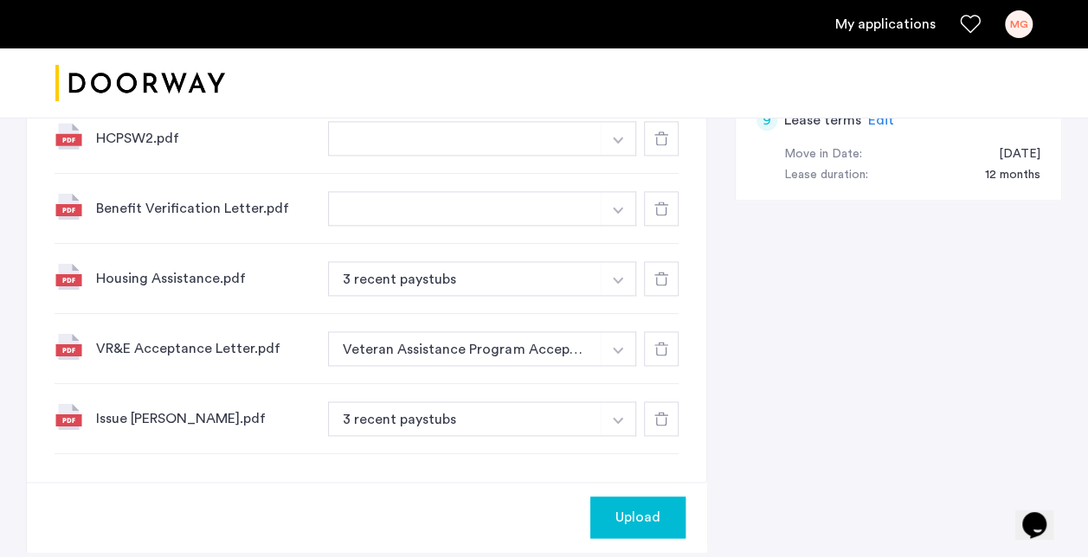
scroll to position [1066, 0]
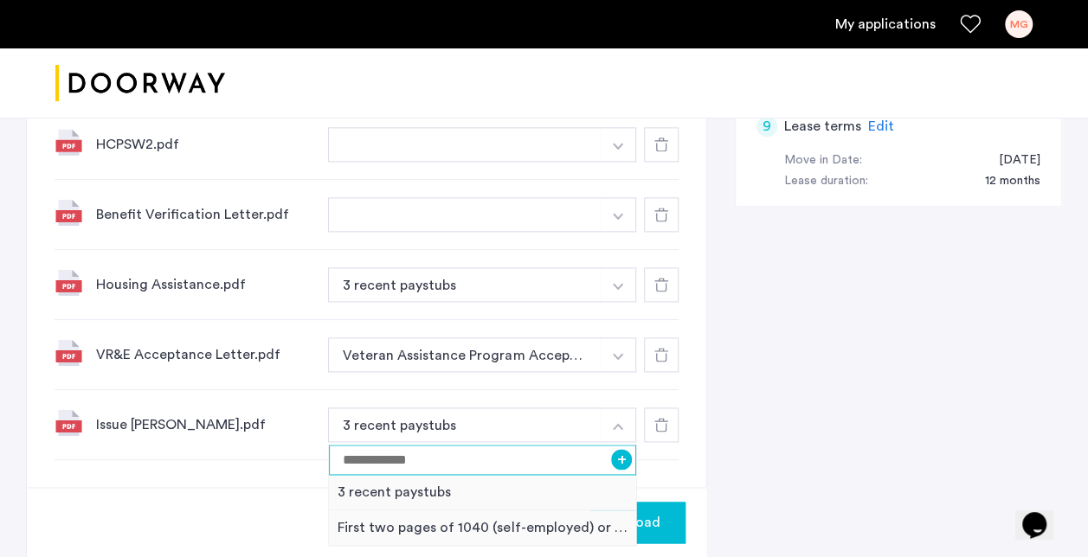
click at [506, 451] on input at bounding box center [482, 460] width 307 height 30
type input "*******"
click at [626, 460] on button "+" at bounding box center [621, 459] width 21 height 21
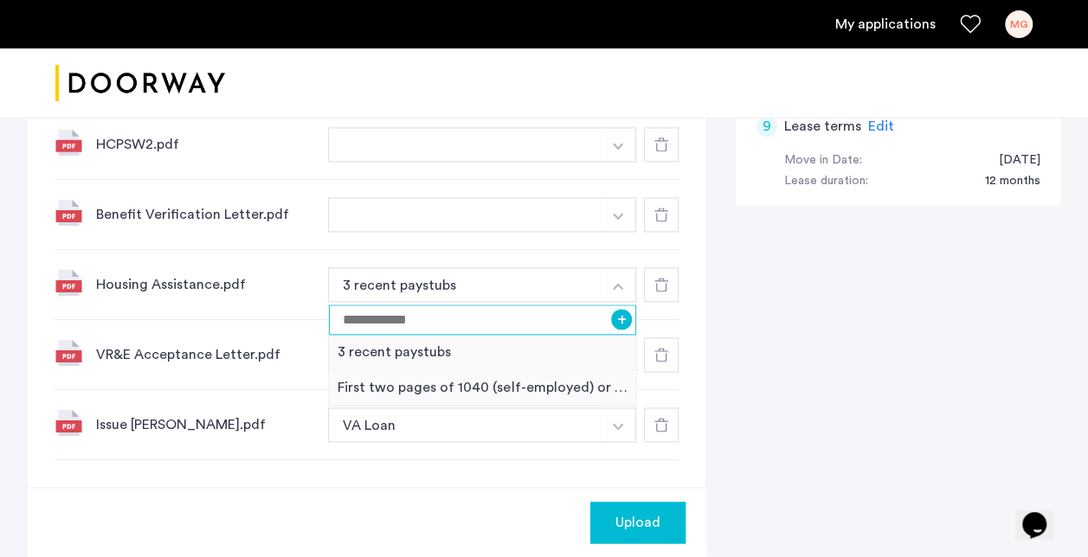
click at [557, 318] on input at bounding box center [482, 320] width 307 height 30
type input "*"
type input "**********"
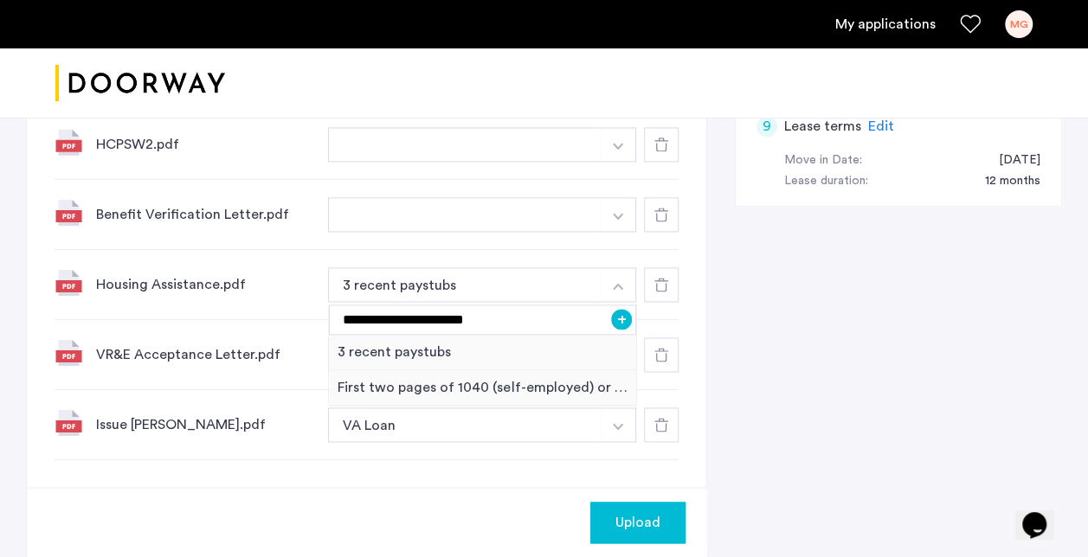
click at [618, 324] on button "+" at bounding box center [621, 319] width 21 height 21
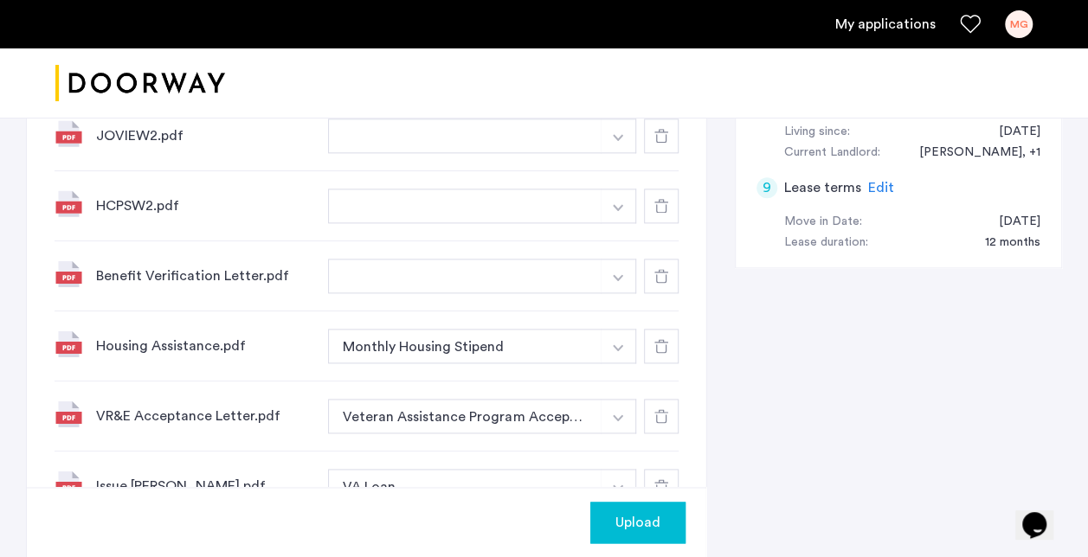
scroll to position [1002, 0]
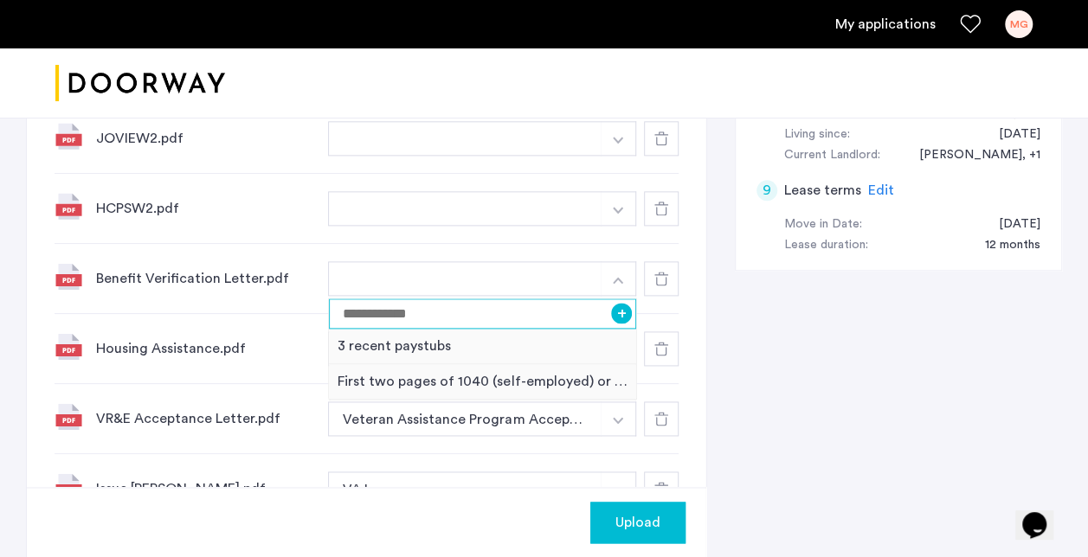
click at [545, 311] on input at bounding box center [482, 314] width 307 height 30
type input "**********"
click at [615, 315] on button "+" at bounding box center [621, 313] width 21 height 21
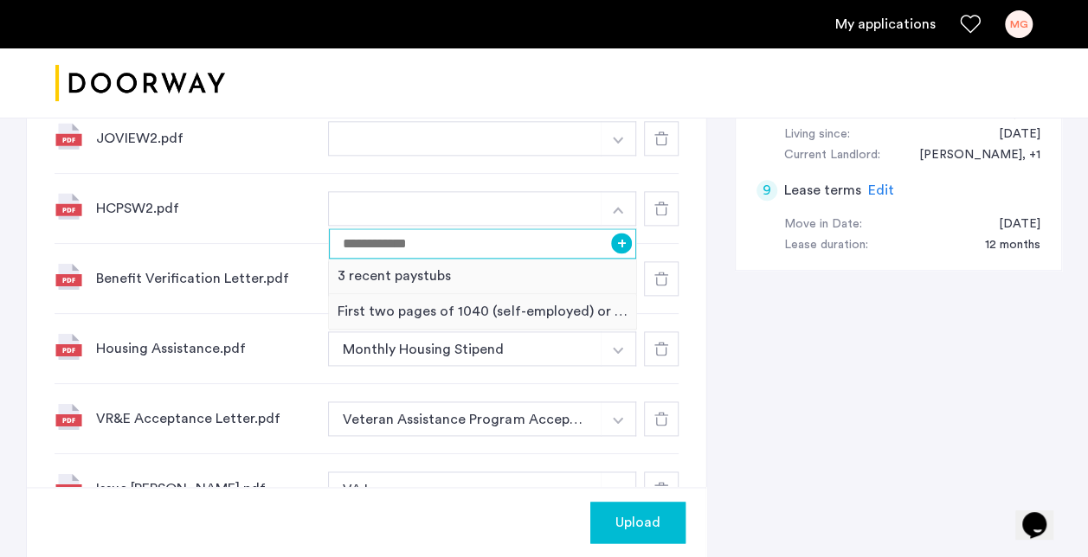
click at [556, 237] on input at bounding box center [482, 243] width 307 height 30
type input "**"
click at [617, 242] on button "+" at bounding box center [621, 243] width 21 height 21
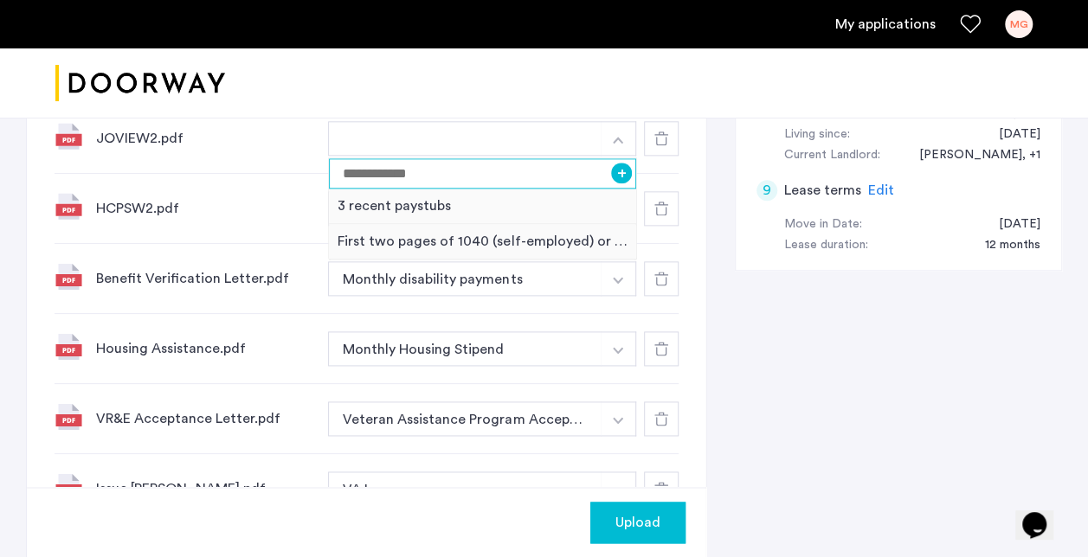
click at [524, 178] on input at bounding box center [482, 173] width 307 height 30
type input "**********"
click at [620, 170] on button "+" at bounding box center [621, 173] width 21 height 21
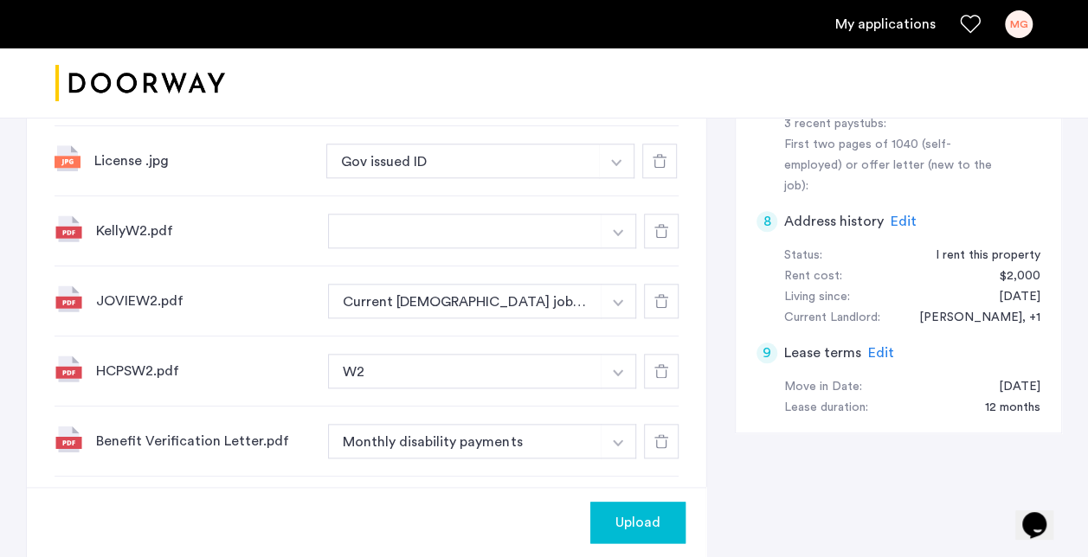
scroll to position [837, 0]
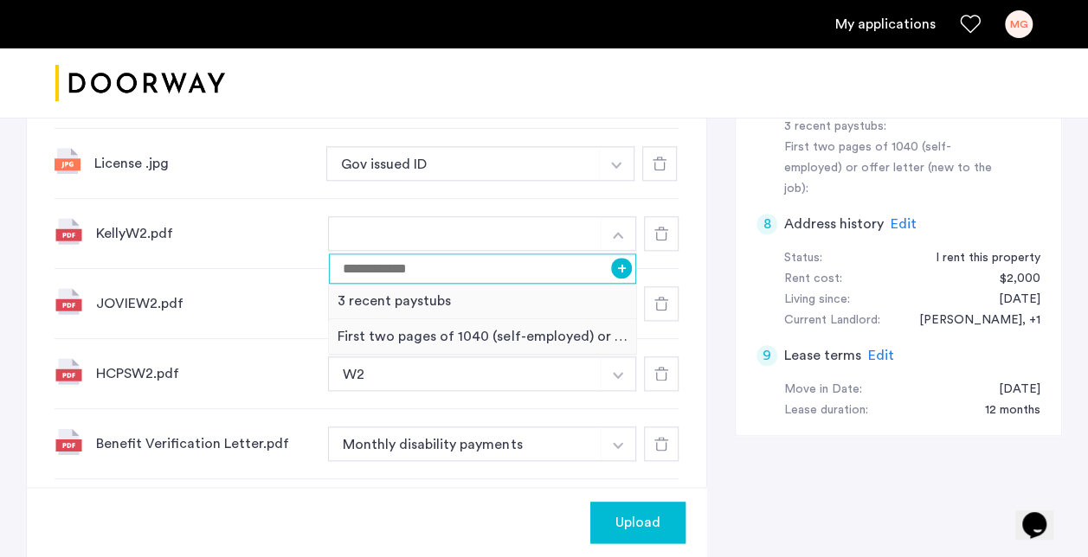
click at [478, 268] on input at bounding box center [482, 269] width 307 height 30
type input "**"
click at [625, 263] on button "+" at bounding box center [621, 268] width 21 height 21
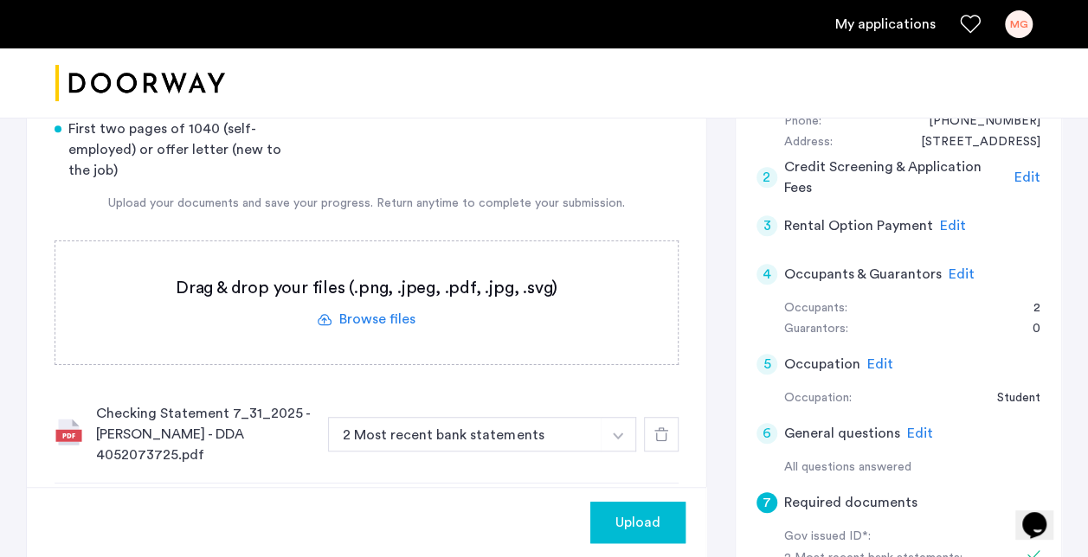
scroll to position [387, 0]
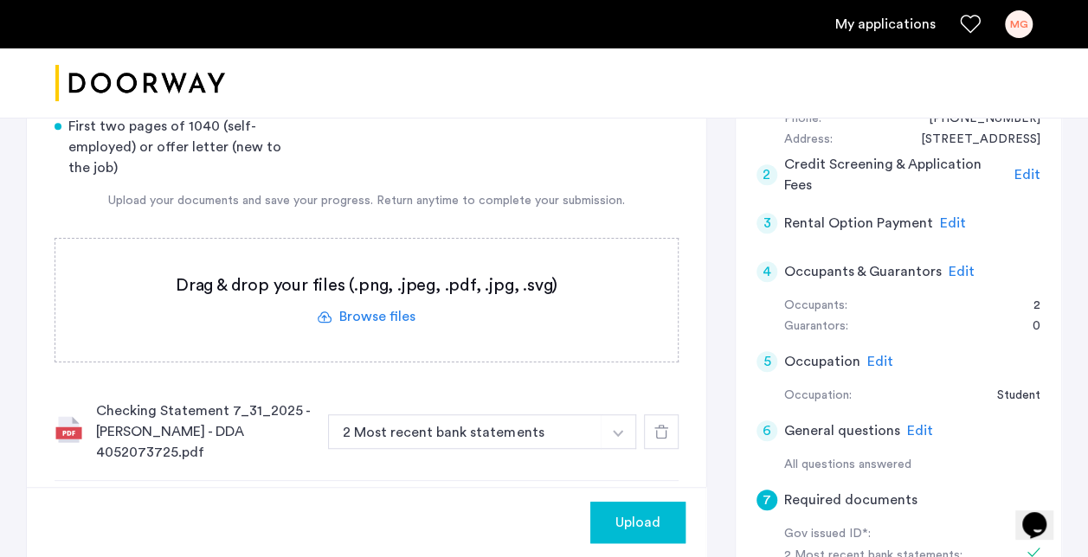
click at [644, 524] on span "Upload" at bounding box center [637, 522] width 45 height 21
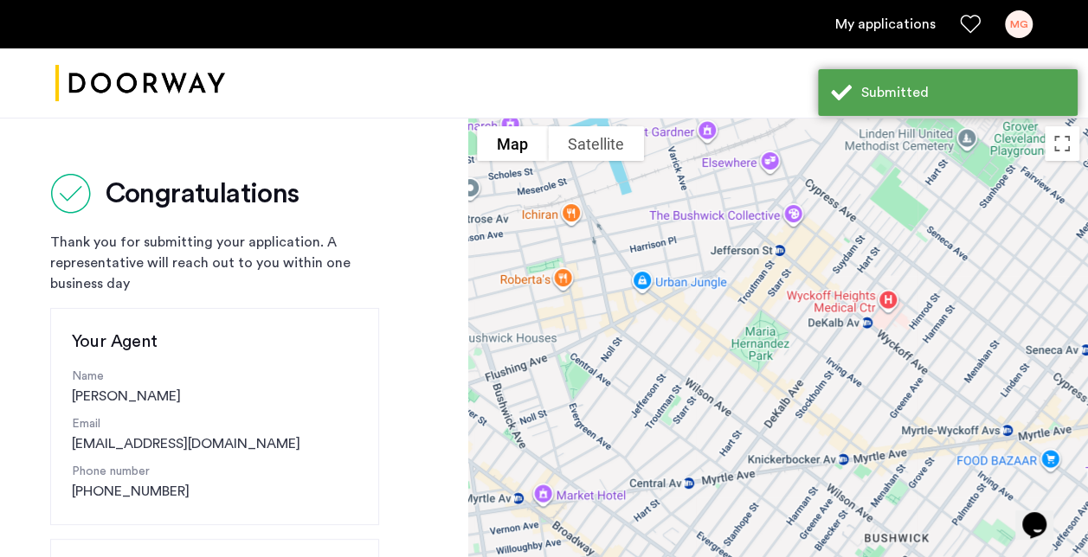
click at [902, 30] on link "My applications" at bounding box center [885, 24] width 100 height 21
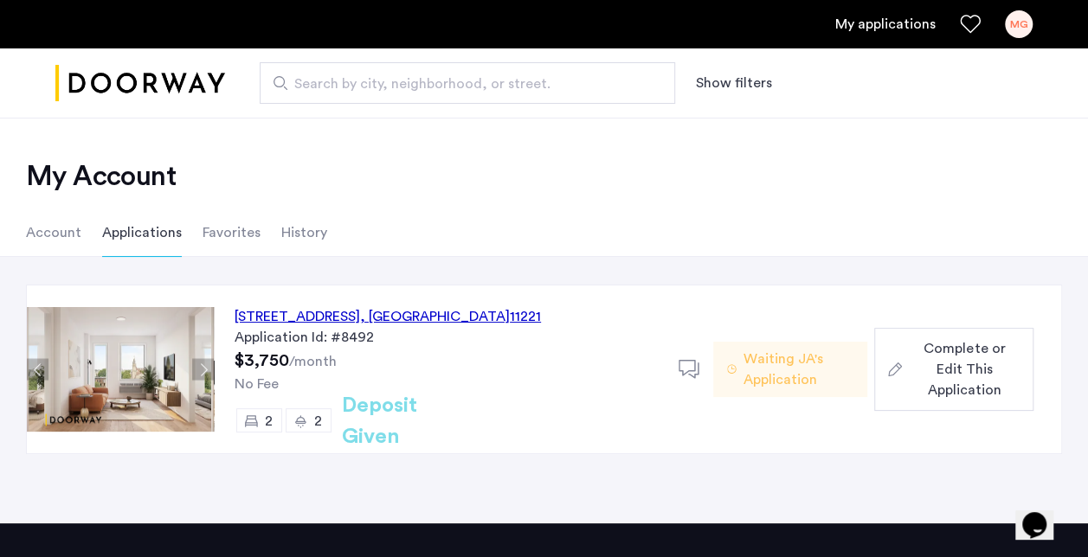
click at [992, 368] on span "Complete or Edit This Application" at bounding box center [964, 369] width 111 height 62
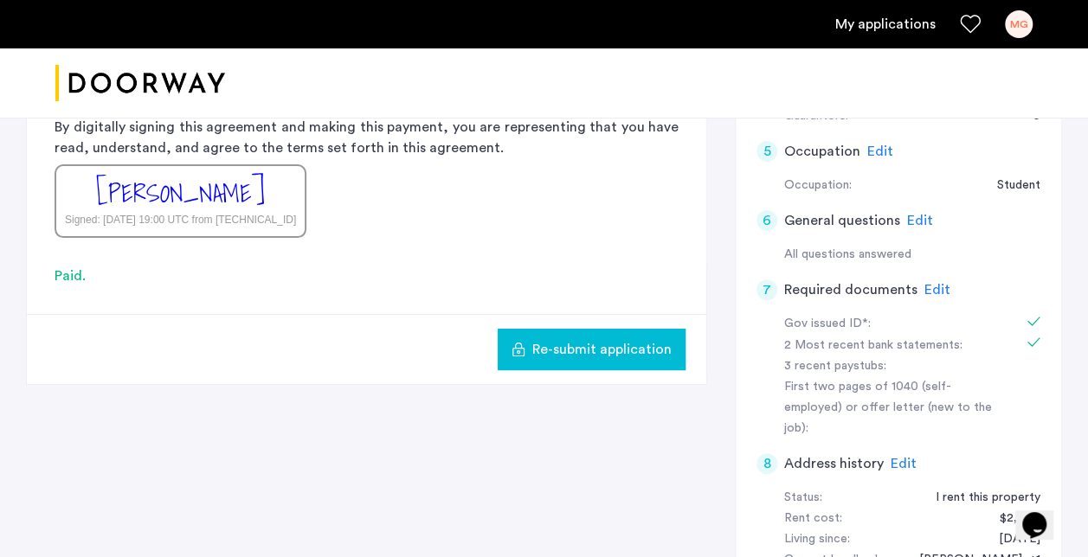
scroll to position [605, 0]
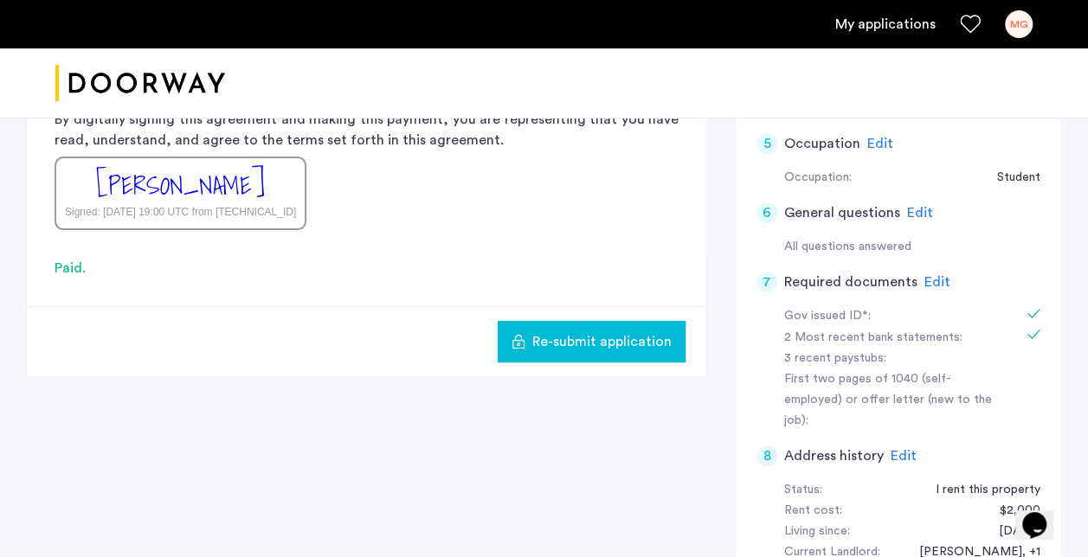
click at [899, 449] on span "Edit" at bounding box center [903, 456] width 26 height 14
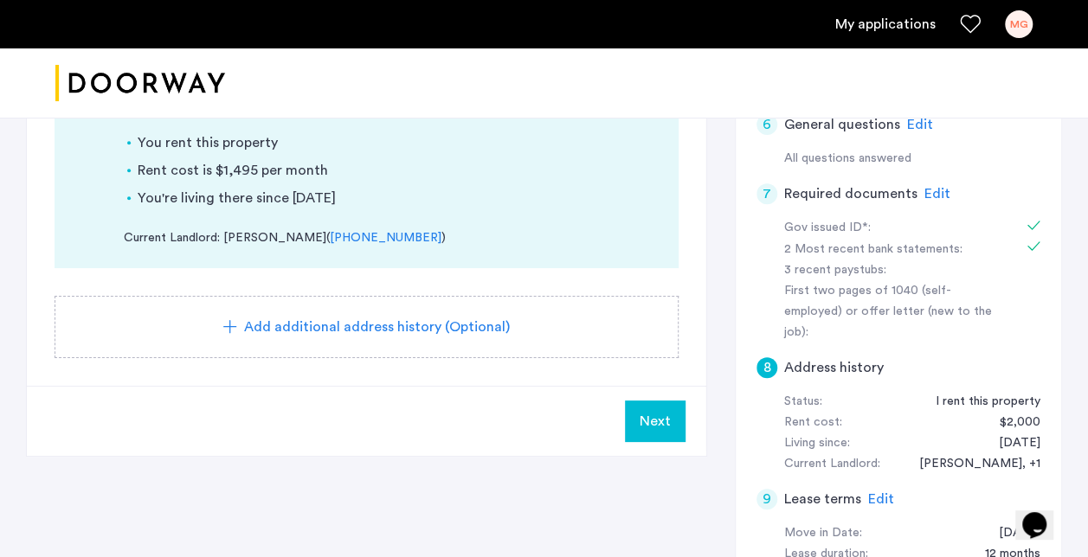
scroll to position [667, 0]
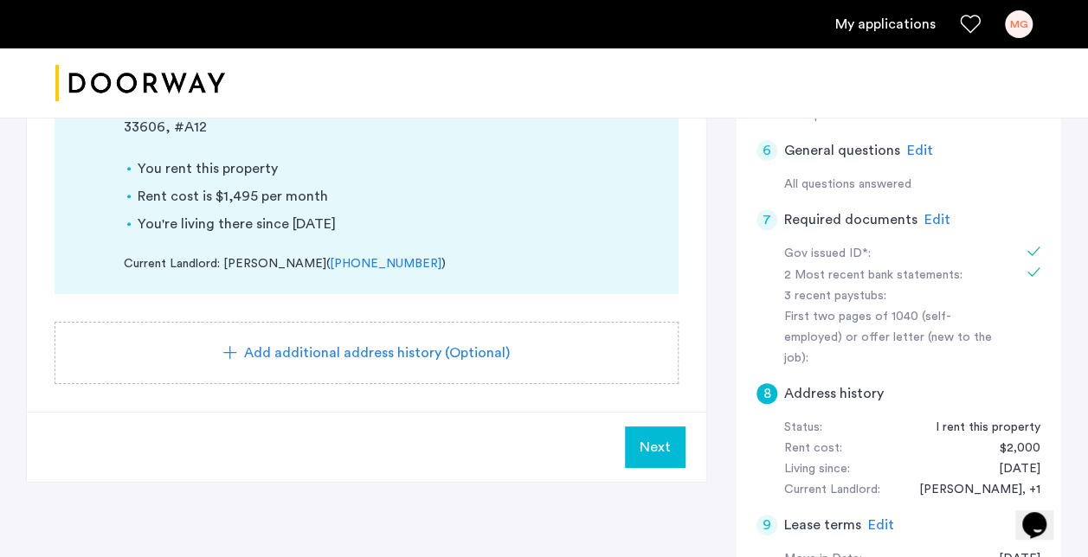
click at [923, 149] on span "Edit" at bounding box center [920, 151] width 26 height 14
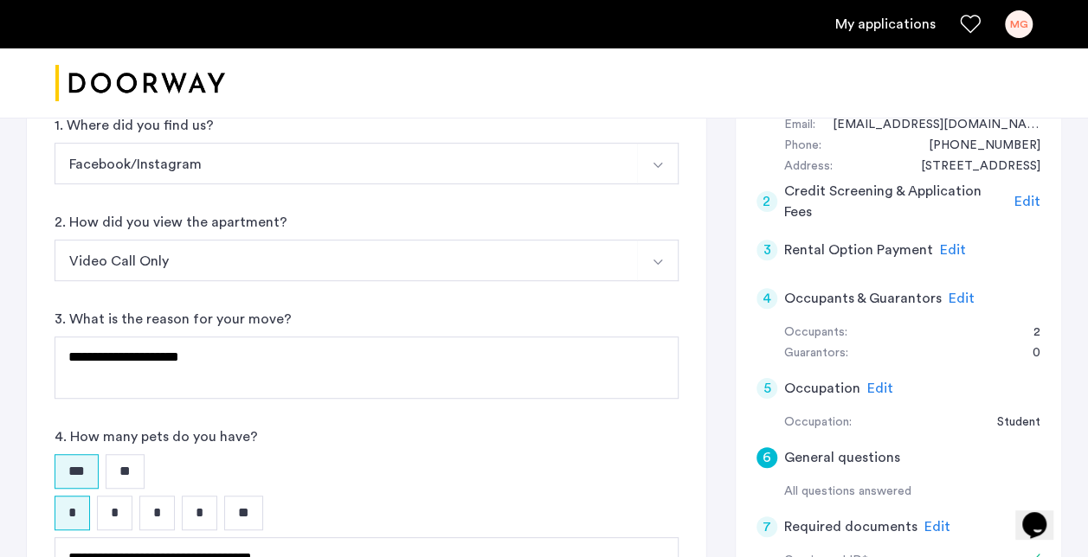
scroll to position [350, 0]
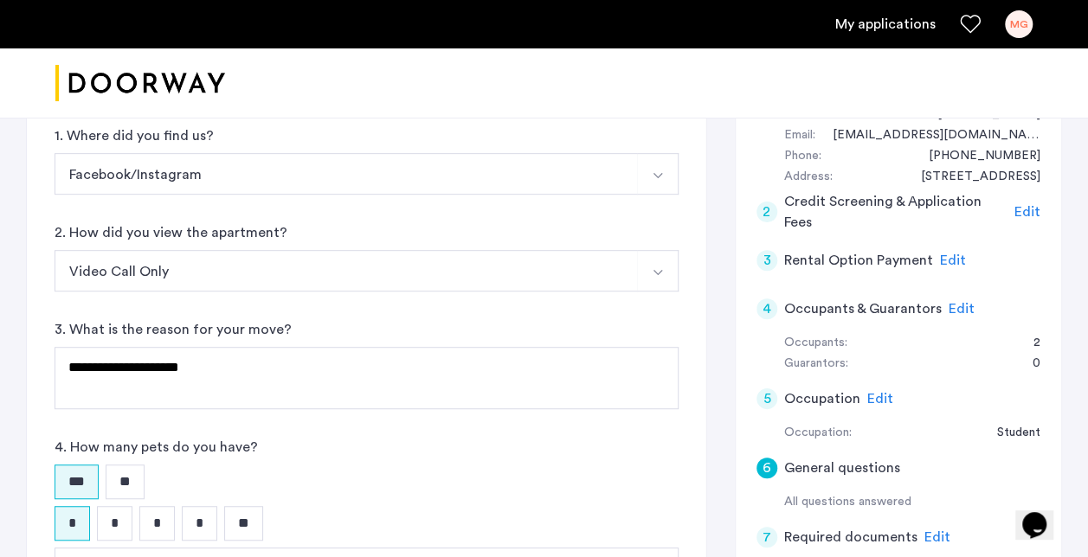
click at [874, 395] on span "Edit" at bounding box center [880, 399] width 26 height 14
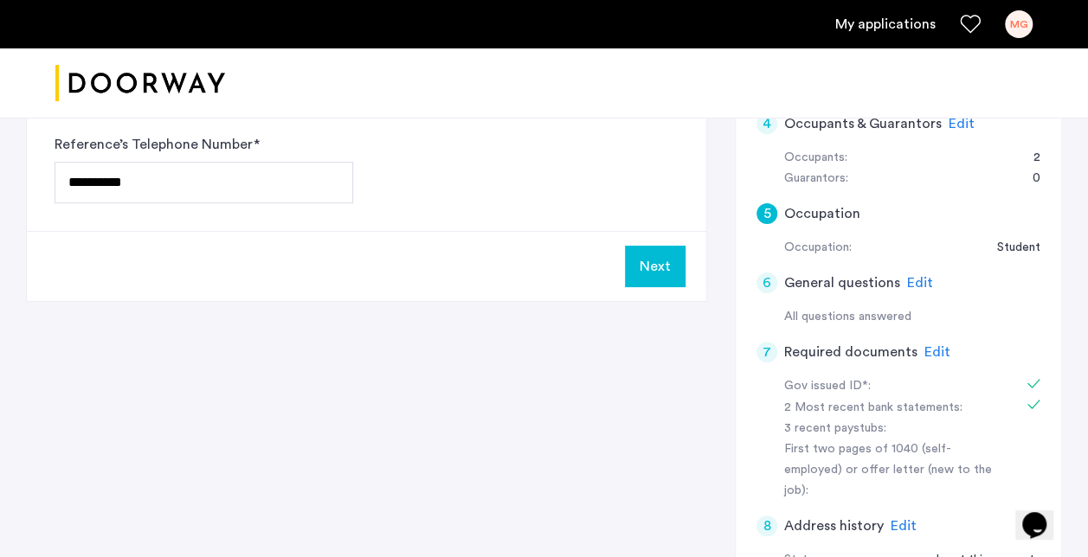
scroll to position [554, 0]
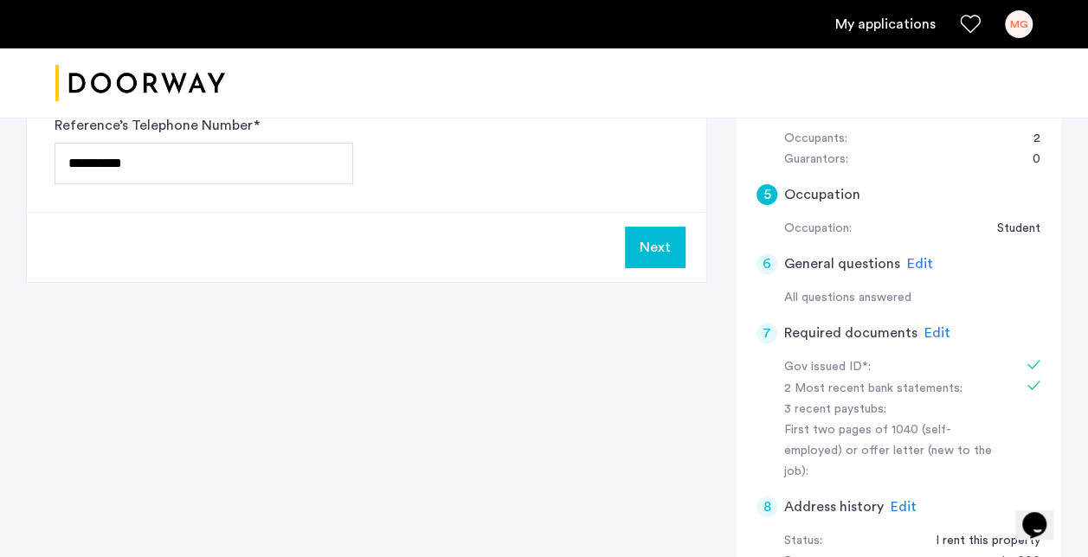
click at [929, 334] on span "Edit" at bounding box center [937, 333] width 26 height 14
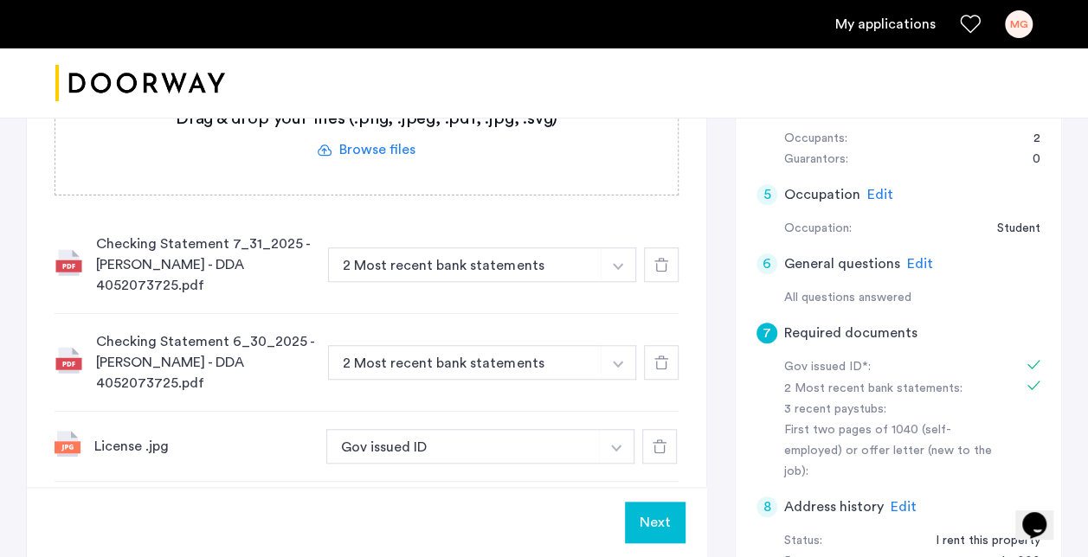
click at [440, 156] on label at bounding box center [366, 133] width 622 height 123
click at [0, 0] on input "file" at bounding box center [0, 0] width 0 height 0
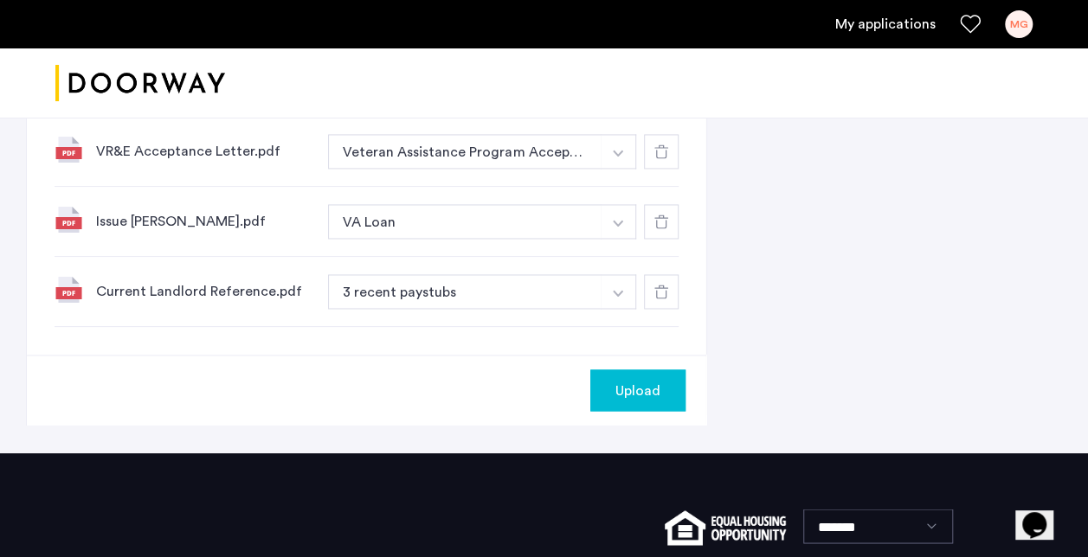
scroll to position [1261, 0]
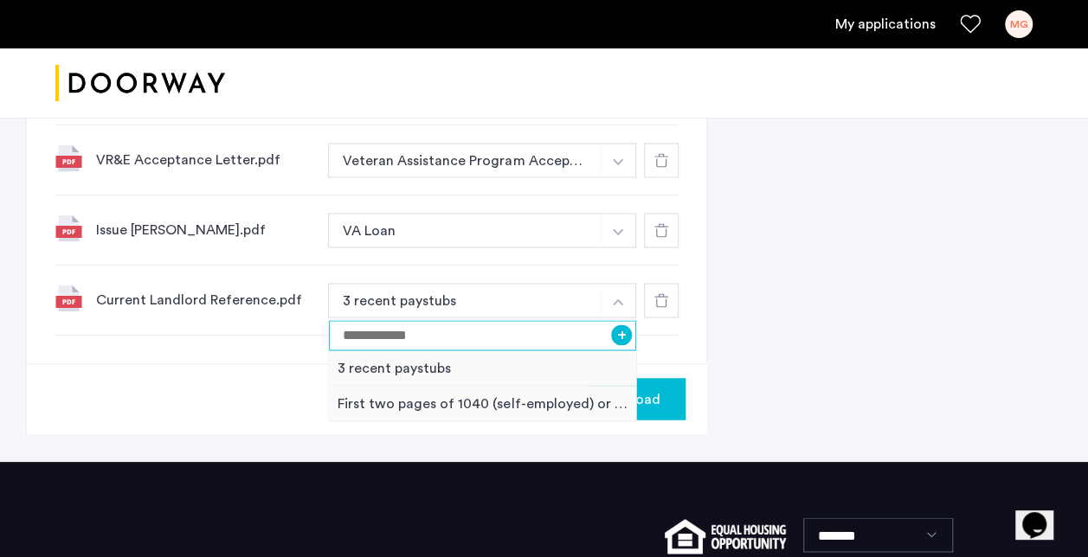
click at [546, 325] on input at bounding box center [482, 335] width 307 height 30
type input "**********"
click at [618, 330] on button "+" at bounding box center [621, 334] width 21 height 21
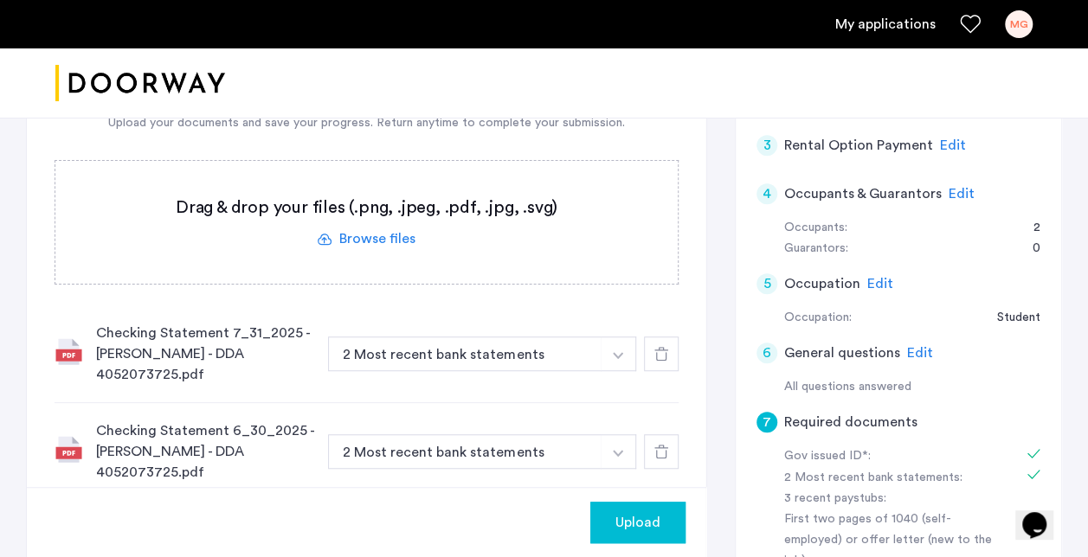
scroll to position [447, 0]
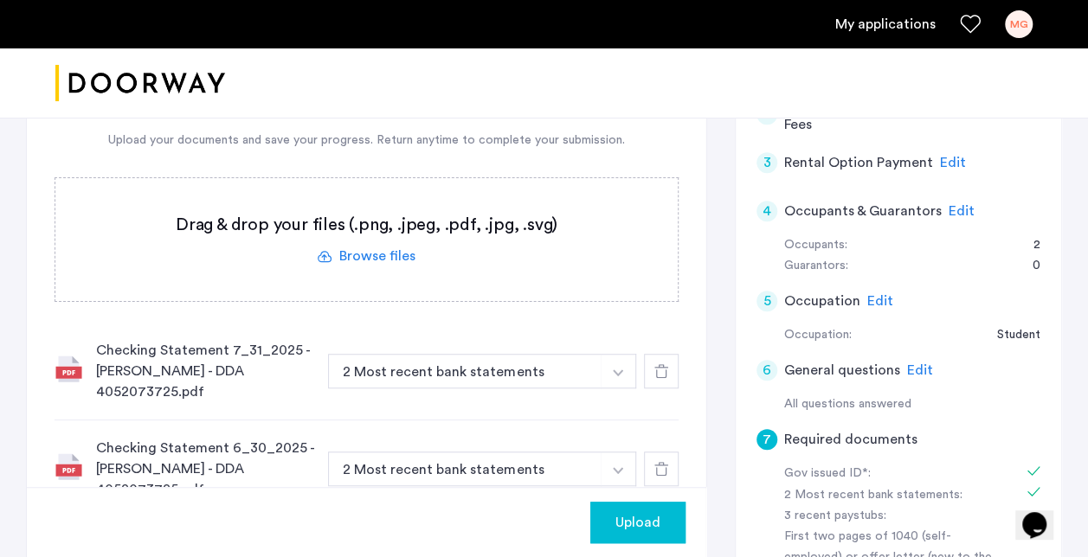
click at [394, 243] on label at bounding box center [366, 239] width 622 height 123
click at [0, 0] on input "file" at bounding box center [0, 0] width 0 height 0
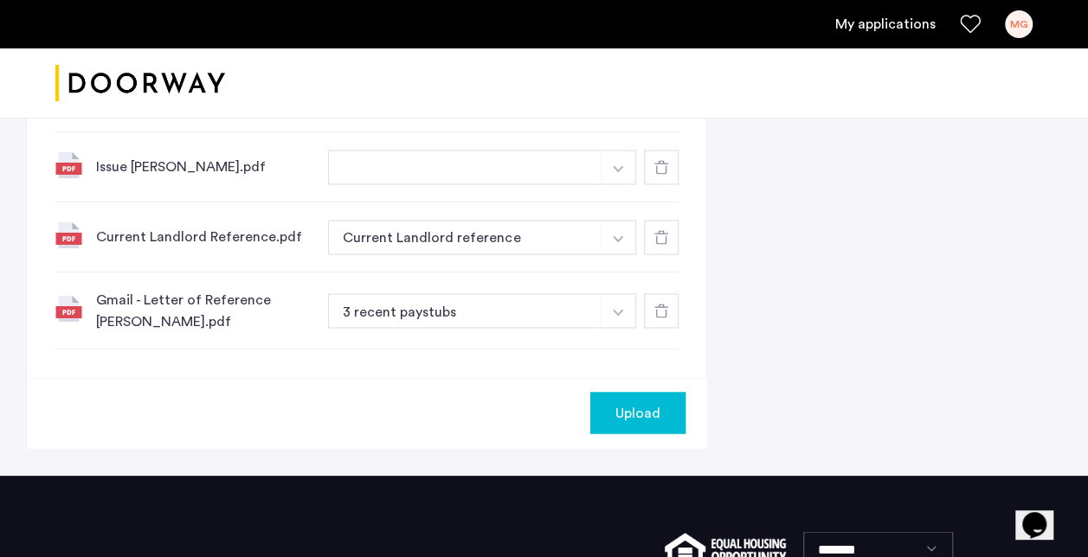
scroll to position [1325, 0]
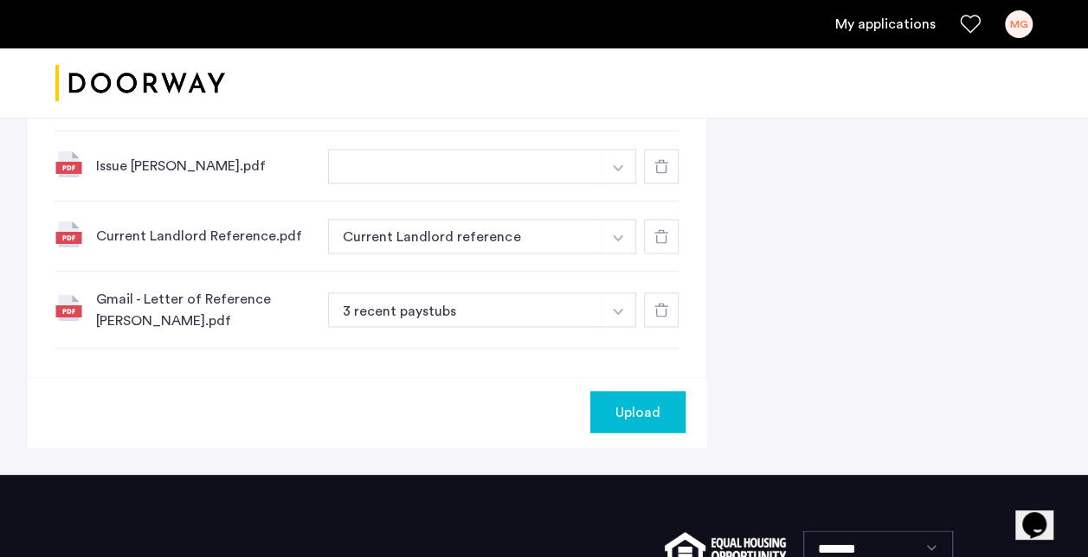
click at [536, 298] on button "3 recent paystubs" at bounding box center [464, 309] width 273 height 35
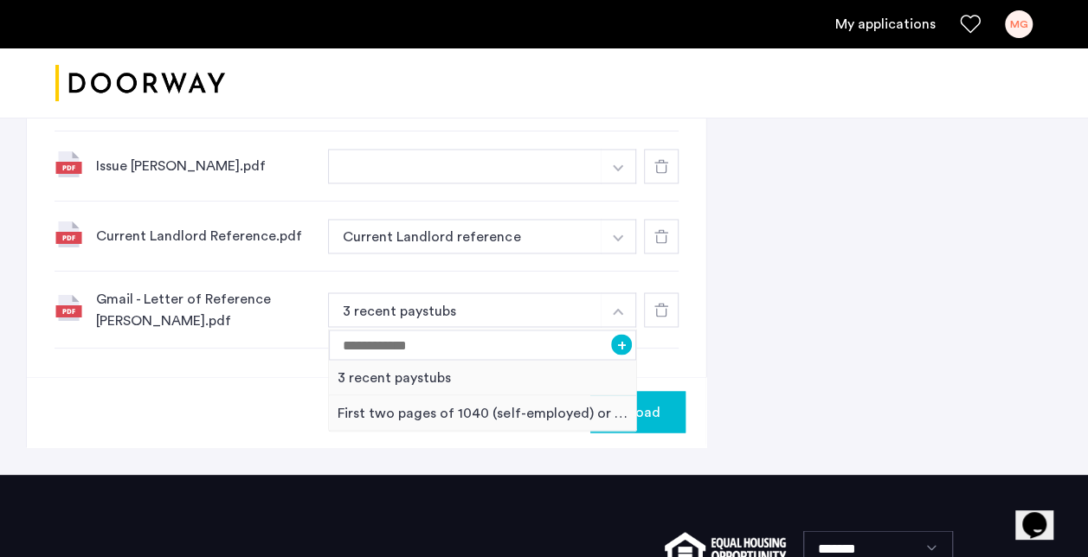
click at [527, 362] on div "3 recent paystubs" at bounding box center [482, 377] width 307 height 35
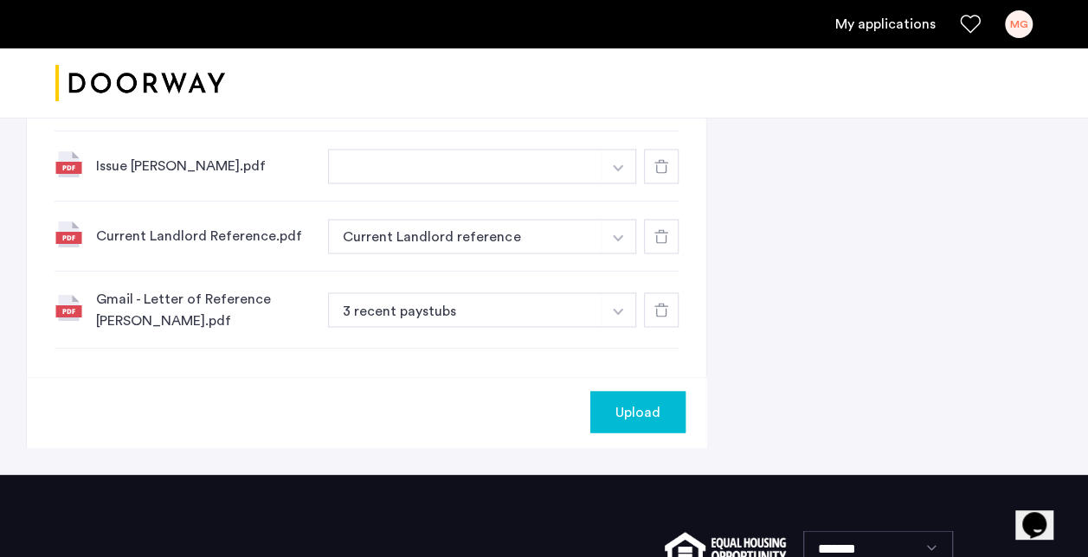
click at [583, 317] on button "3 recent paystubs" at bounding box center [464, 309] width 273 height 35
click at [567, 308] on button "3 recent paystubs" at bounding box center [464, 309] width 273 height 35
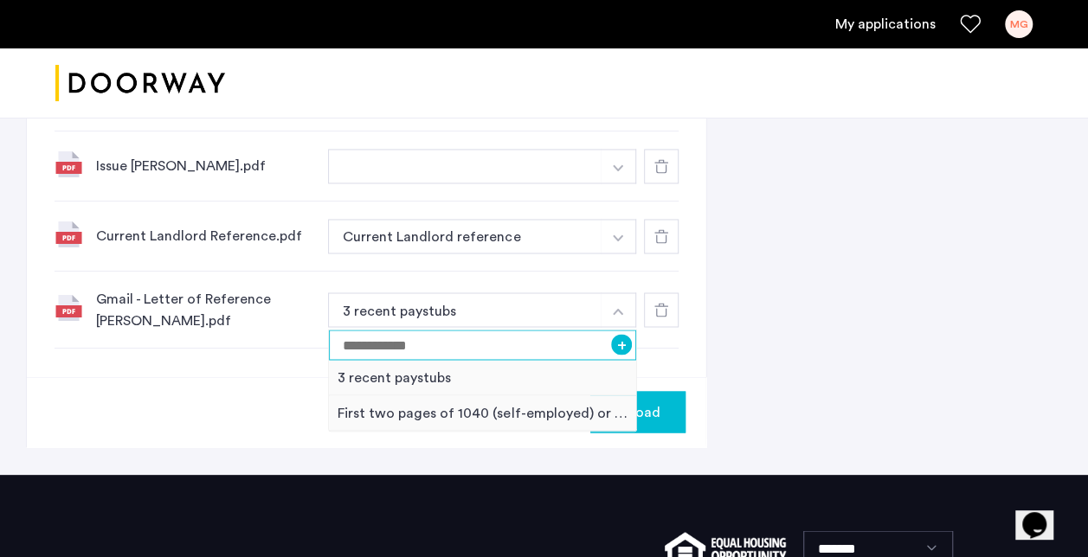
click at [542, 341] on input at bounding box center [482, 345] width 307 height 30
type input "**********"
click at [616, 337] on button "+" at bounding box center [621, 344] width 21 height 21
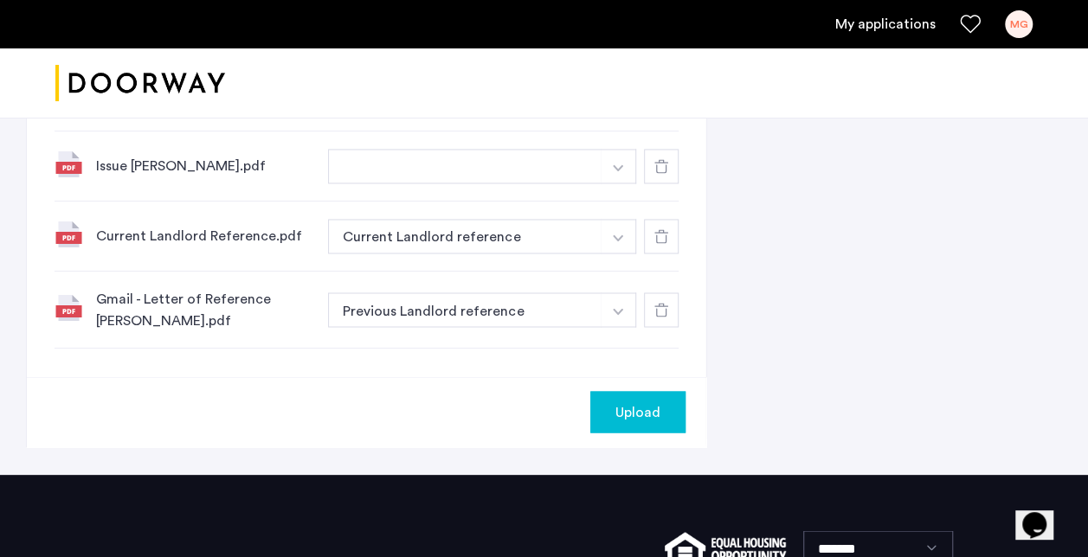
click at [637, 401] on span "Upload" at bounding box center [637, 411] width 45 height 21
